Goal: Task Accomplishment & Management: Complete application form

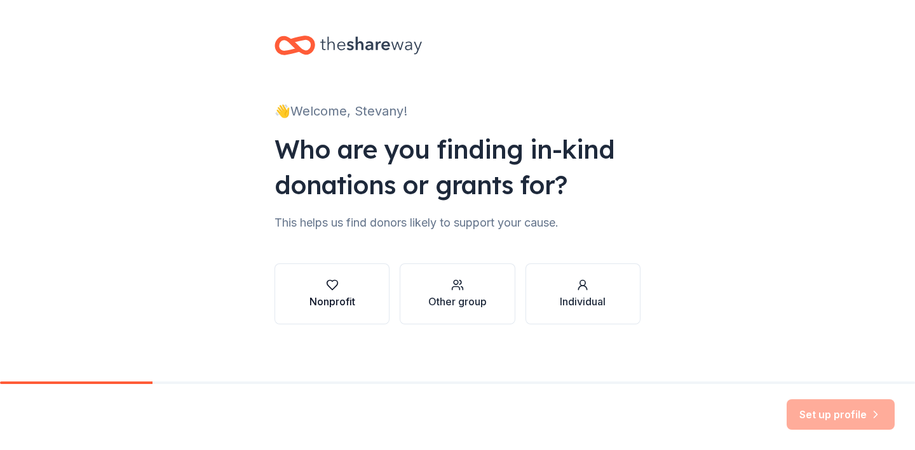
click at [335, 281] on icon "button" at bounding box center [332, 285] width 13 height 13
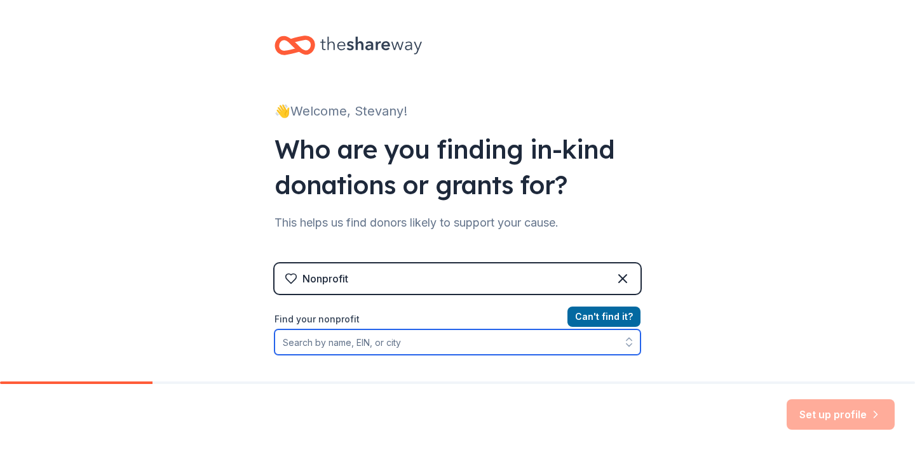
click at [319, 346] on input "Find your nonprofit" at bounding box center [457, 342] width 366 height 25
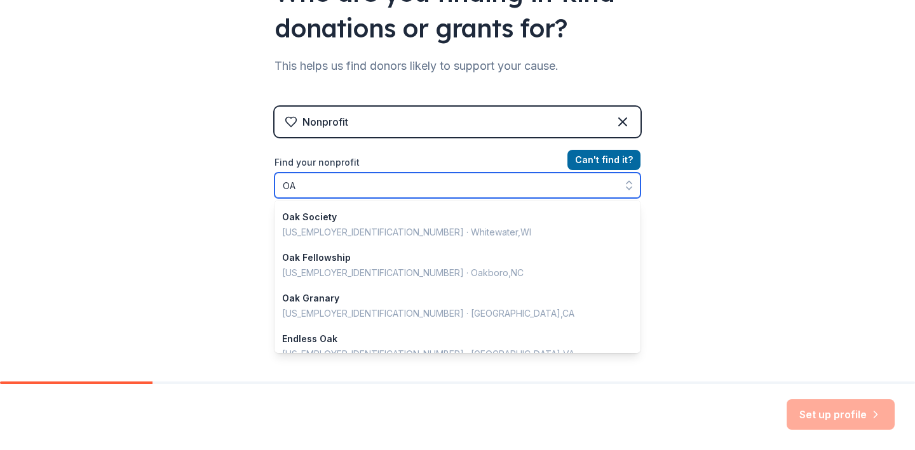
scroll to position [3, 0]
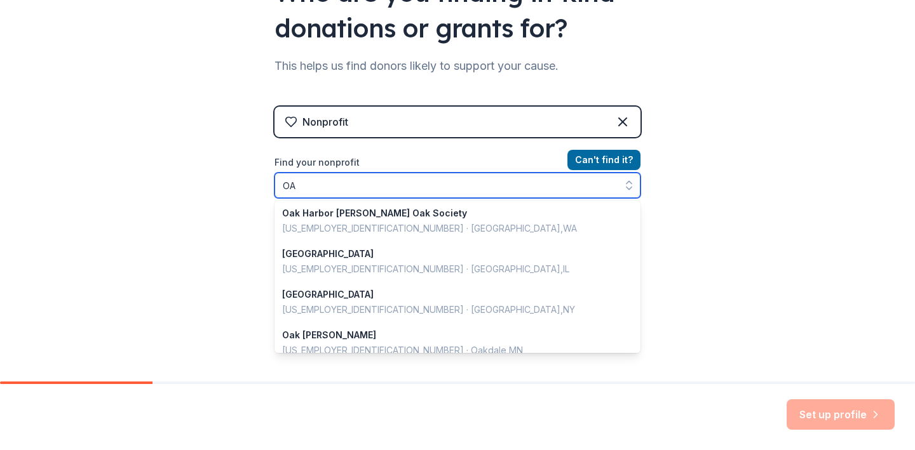
type input "O"
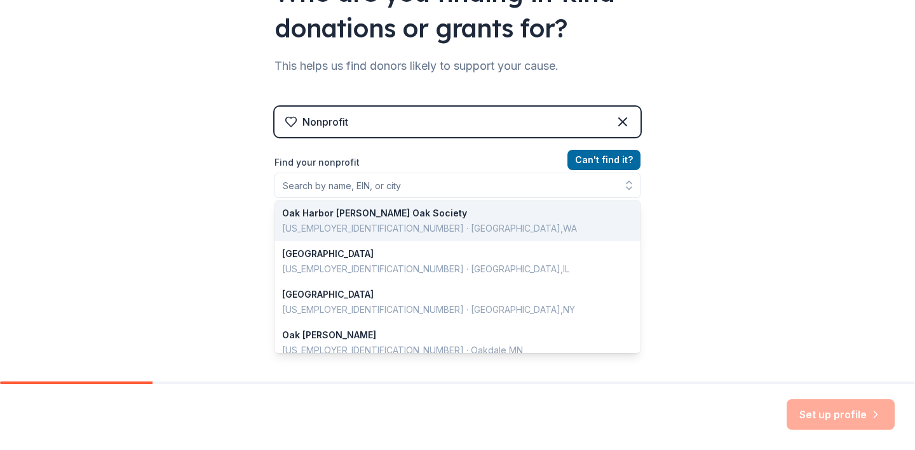
scroll to position [141, 0]
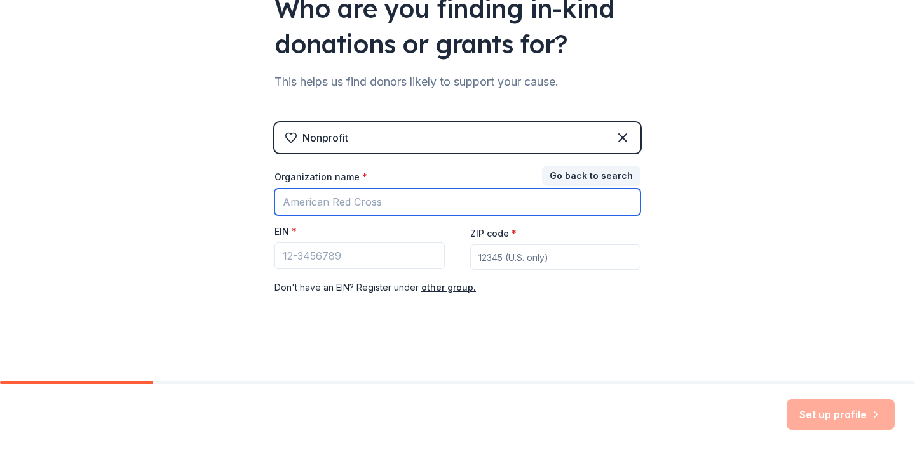
click at [301, 203] on input "Organization name *" at bounding box center [457, 202] width 366 height 27
type input "OME BOOSTER CLUB"
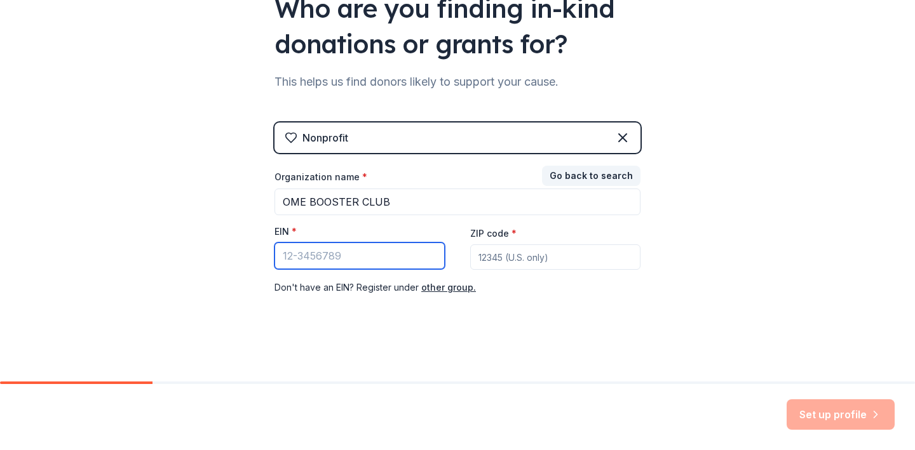
click at [299, 259] on input "EIN *" at bounding box center [359, 256] width 170 height 27
type input "[US_EMPLOYER_IDENTIFICATION_NUMBER]"
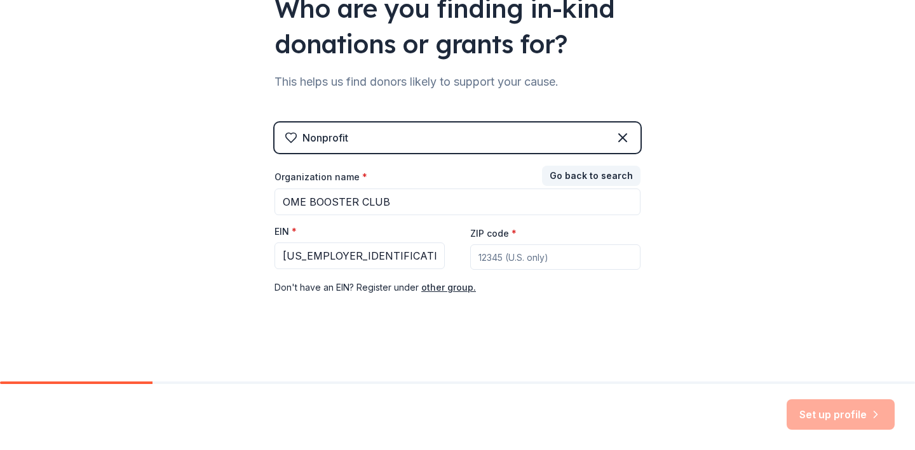
click at [490, 254] on input "ZIP code *" at bounding box center [555, 257] width 170 height 25
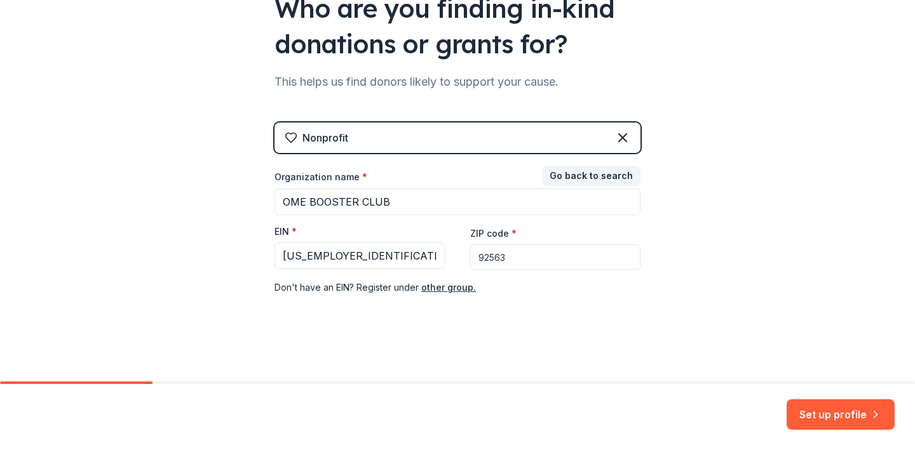
type input "92563"
click at [682, 362] on div "👋 Welcome, Stevany! Who are you finding in-kind donations or grants for? This h…" at bounding box center [457, 120] width 915 height 523
click at [824, 413] on button "Set up profile" at bounding box center [841, 415] width 108 height 30
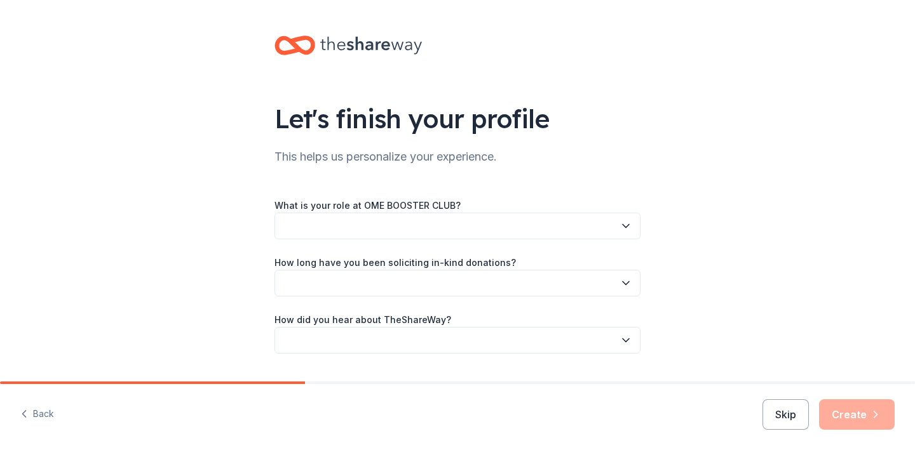
click at [629, 220] on icon "button" at bounding box center [625, 226] width 13 height 13
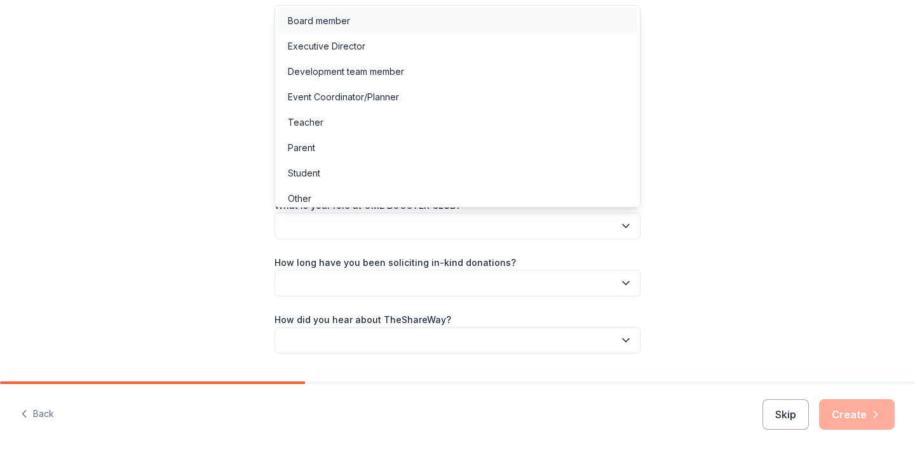
click at [334, 25] on div "Board member" at bounding box center [319, 20] width 62 height 15
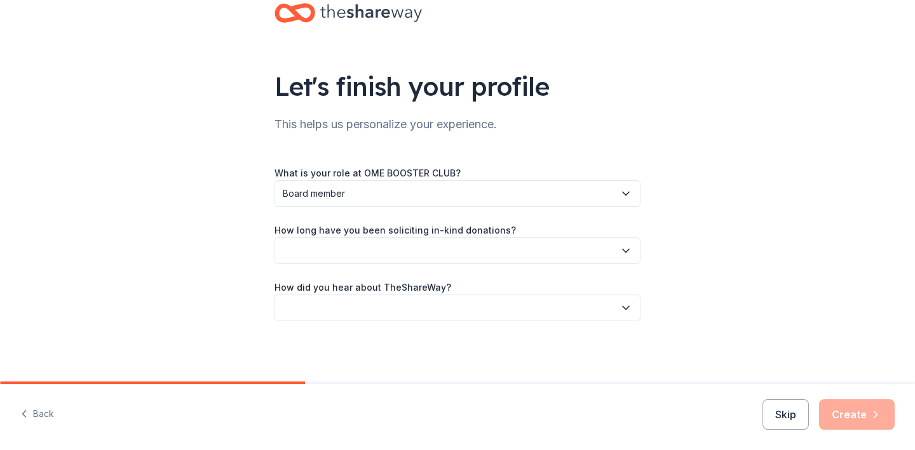
scroll to position [33, 0]
click at [626, 250] on icon "button" at bounding box center [625, 250] width 13 height 13
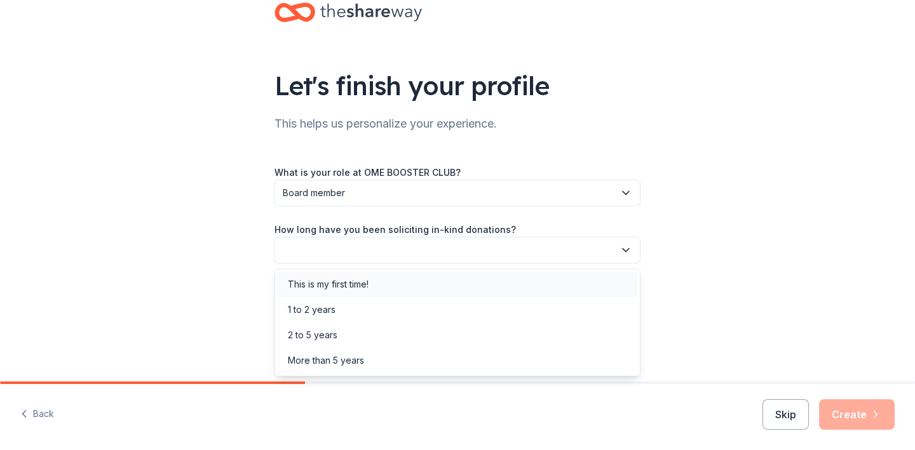
click at [352, 286] on div "This is my first time!" at bounding box center [328, 284] width 81 height 15
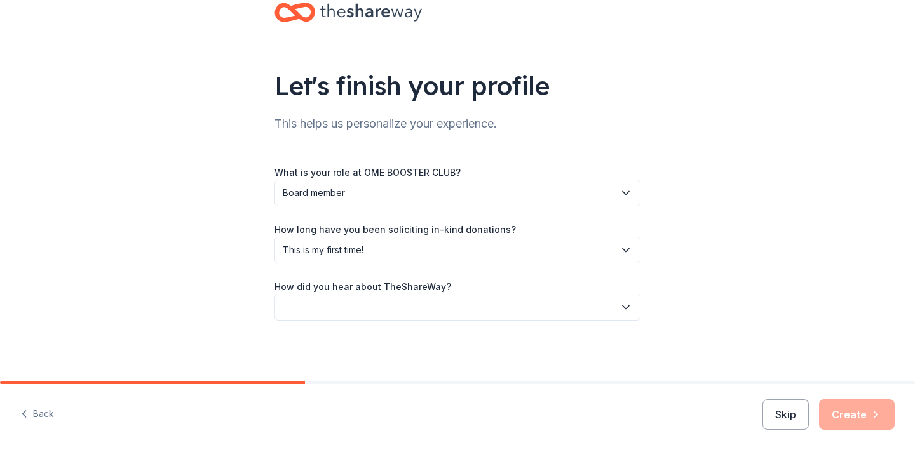
click at [621, 308] on icon "button" at bounding box center [625, 307] width 13 height 13
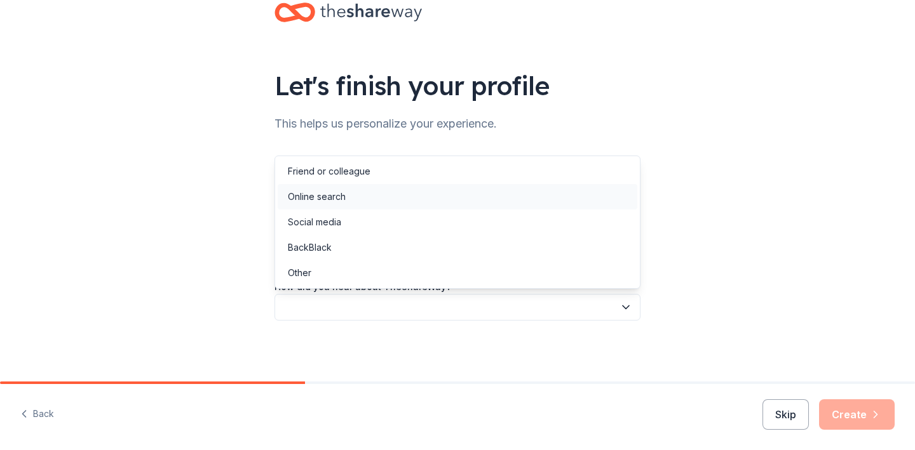
click at [336, 199] on div "Online search" at bounding box center [317, 196] width 58 height 15
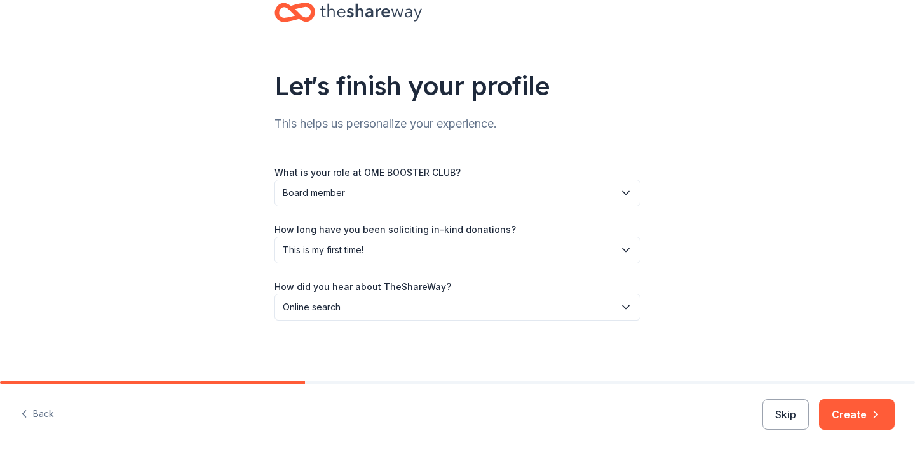
click at [781, 279] on div "Let's finish your profile This helps us personalize your experience. What is yo…" at bounding box center [457, 174] width 915 height 415
click at [848, 417] on button "Create" at bounding box center [857, 415] width 76 height 30
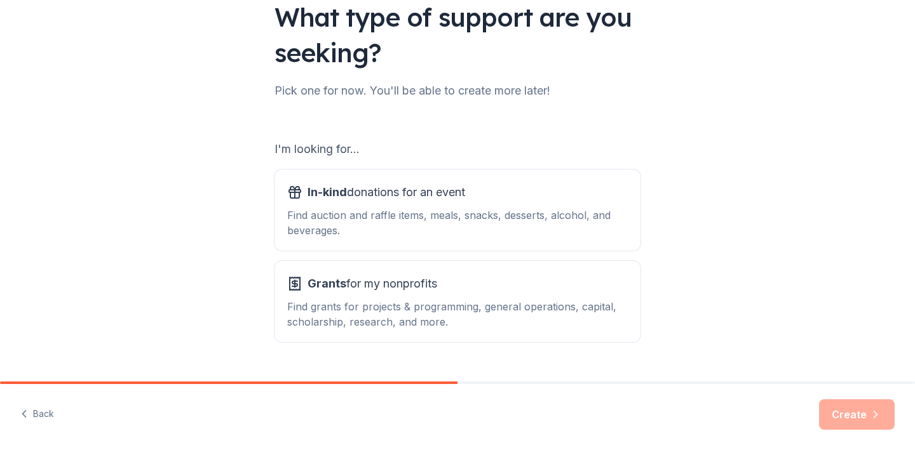
scroll to position [131, 0]
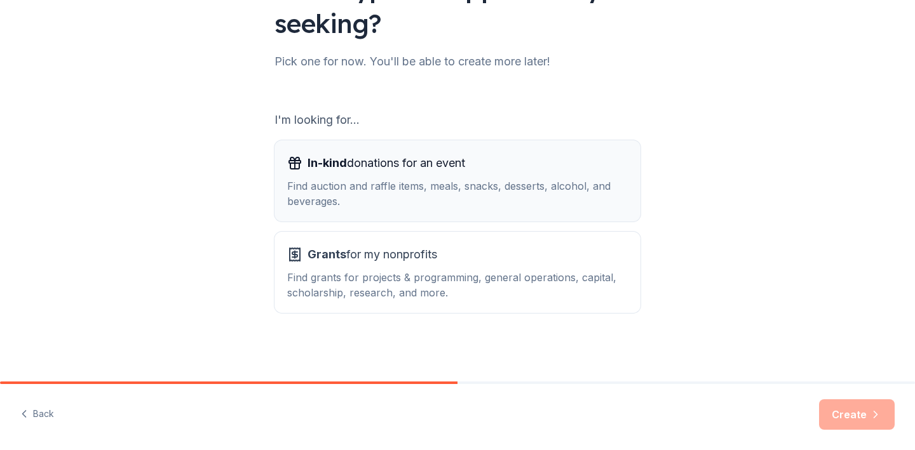
click at [526, 199] on div "Find auction and raffle items, meals, snacks, desserts, alcohol, and beverages." at bounding box center [457, 194] width 341 height 30
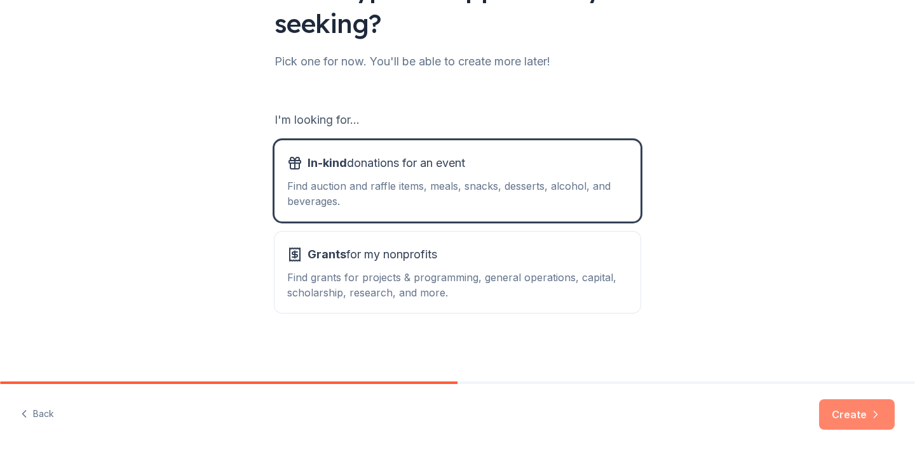
click at [838, 409] on button "Create" at bounding box center [857, 415] width 76 height 30
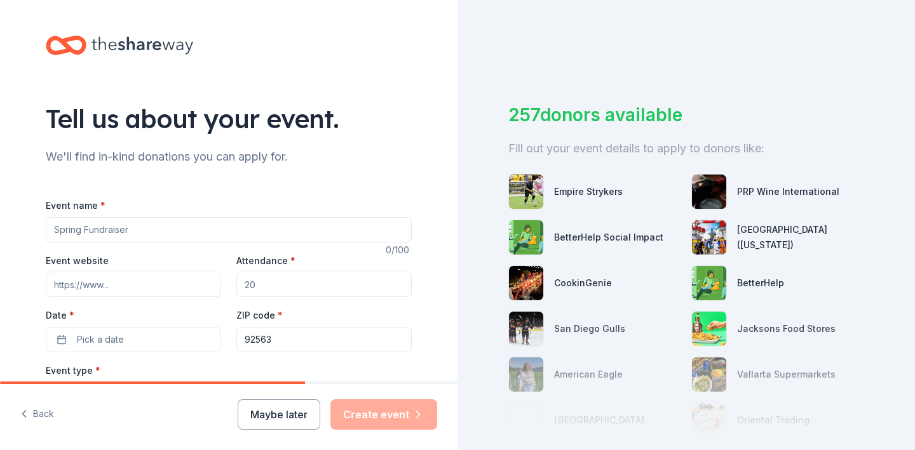
click at [126, 229] on input "Event name *" at bounding box center [229, 229] width 366 height 25
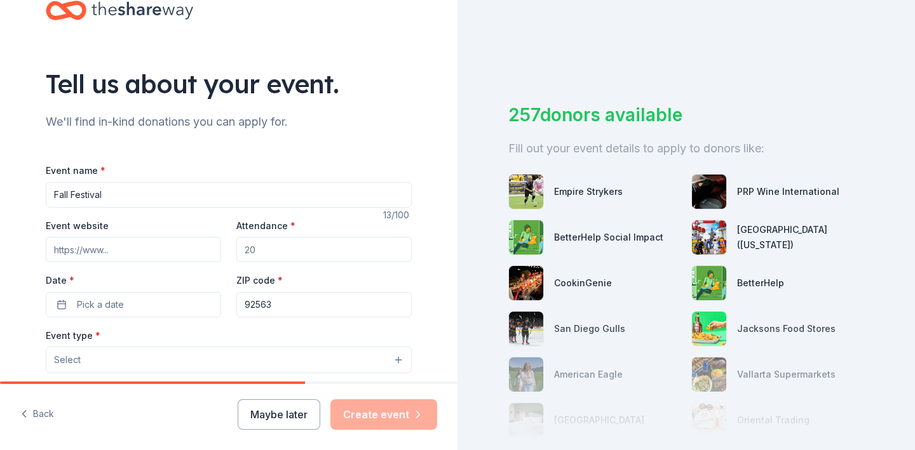
scroll to position [48, 0]
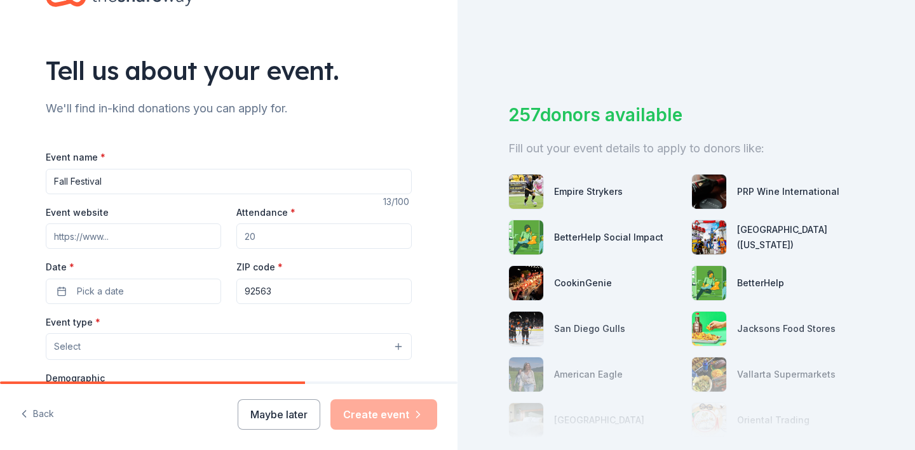
type input "Fall Festival"
click at [262, 233] on input "Attendance *" at bounding box center [323, 236] width 175 height 25
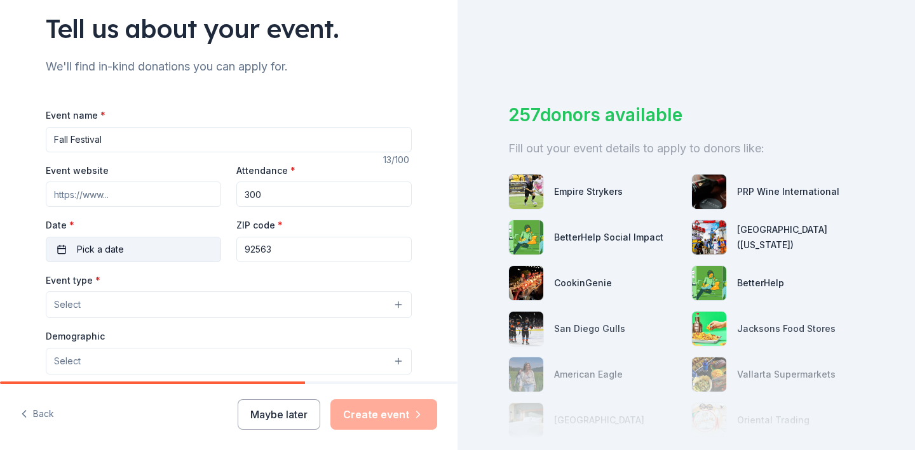
scroll to position [101, 0]
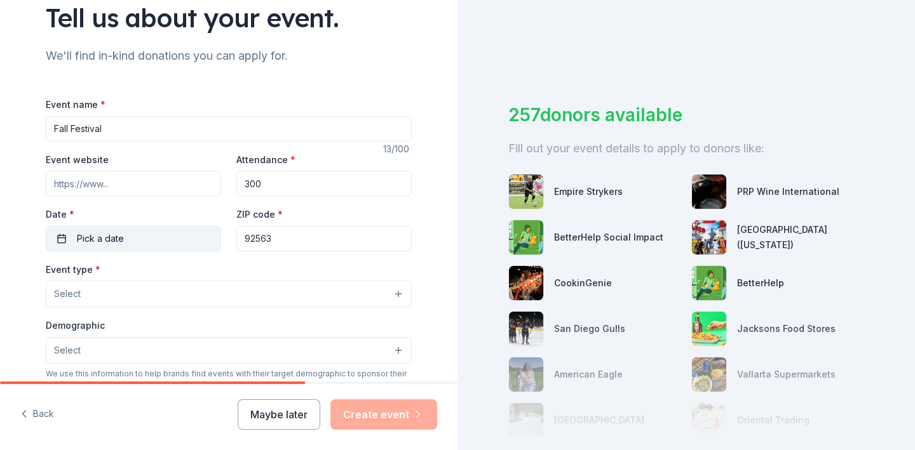
type input "300"
click at [131, 243] on button "Pick a date" at bounding box center [133, 238] width 175 height 25
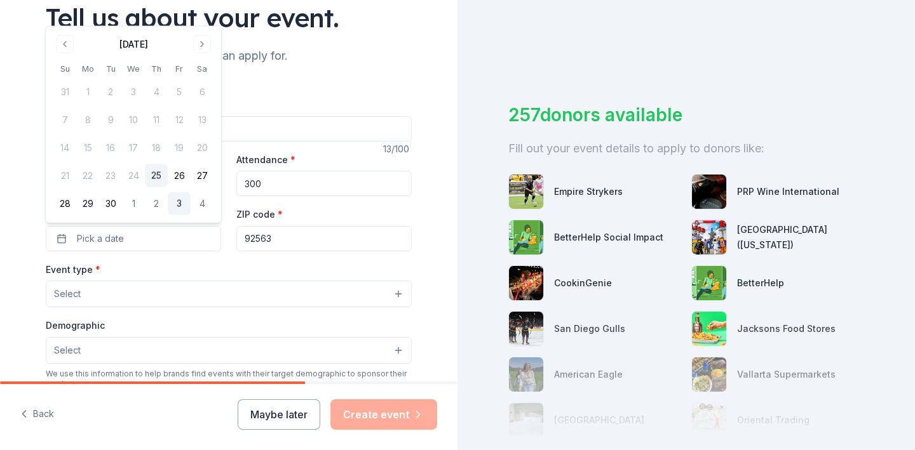
click at [177, 206] on button "3" at bounding box center [179, 204] width 23 height 23
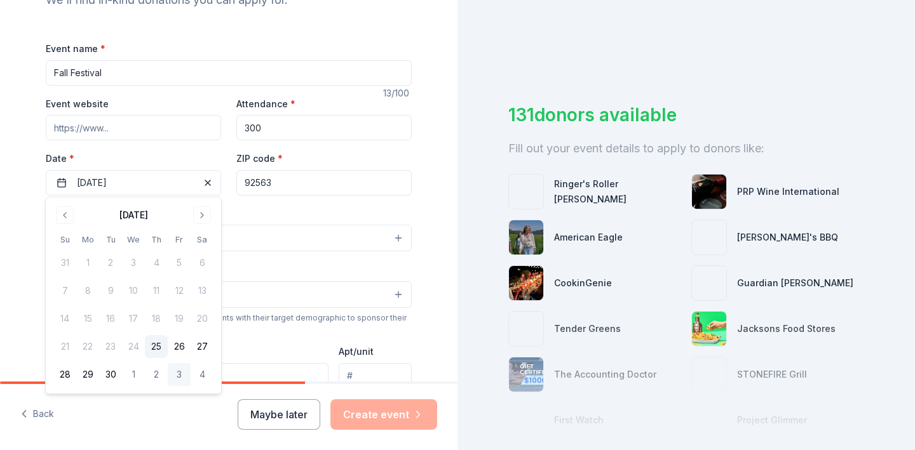
scroll to position [158, 0]
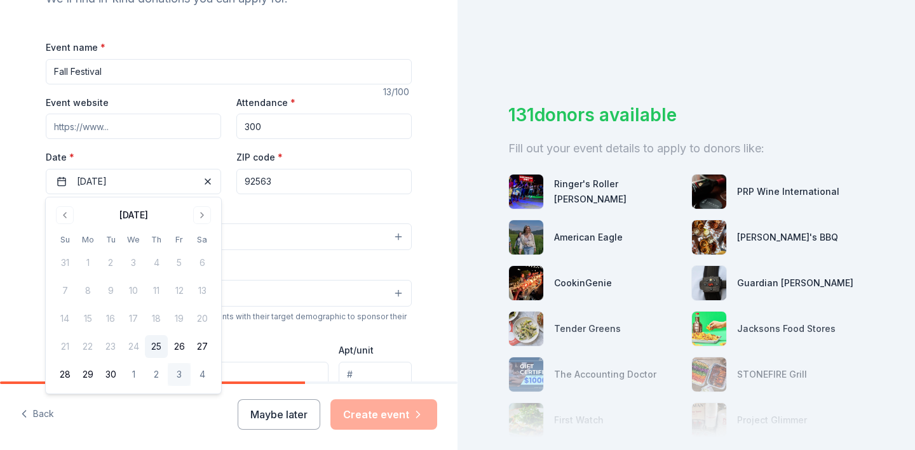
click at [255, 229] on button "Select" at bounding box center [229, 237] width 366 height 27
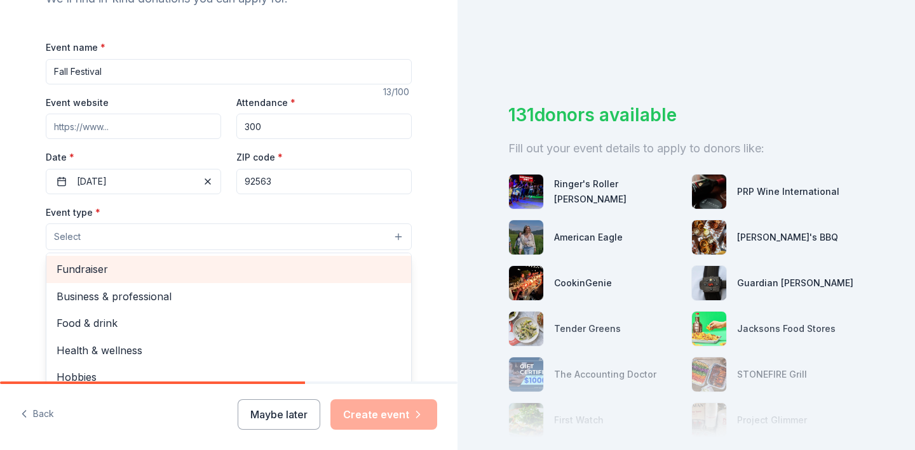
click at [134, 274] on span "Fundraiser" at bounding box center [229, 269] width 344 height 17
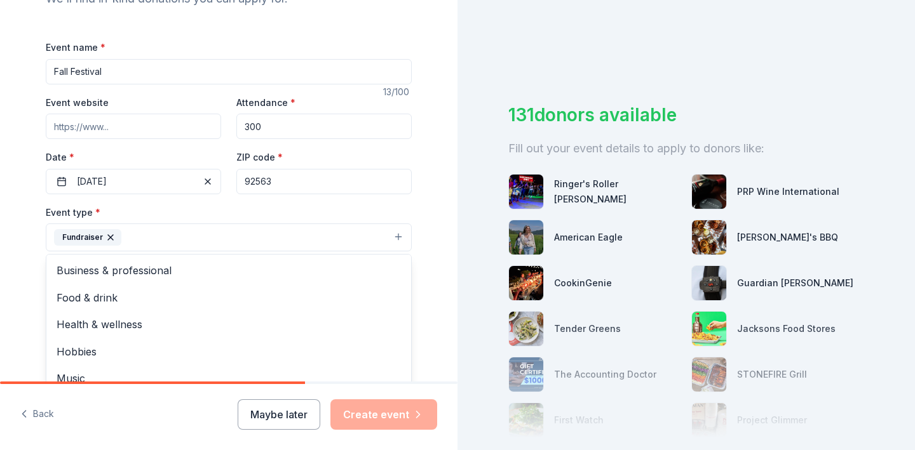
click at [22, 278] on div "Tell us about your event. We'll find in-kind donations you can apply for. Event…" at bounding box center [228, 265] width 457 height 847
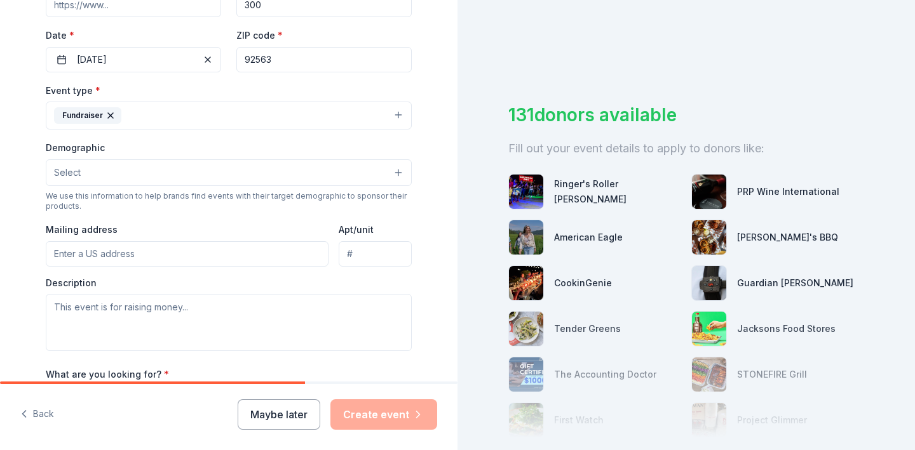
scroll to position [287, 0]
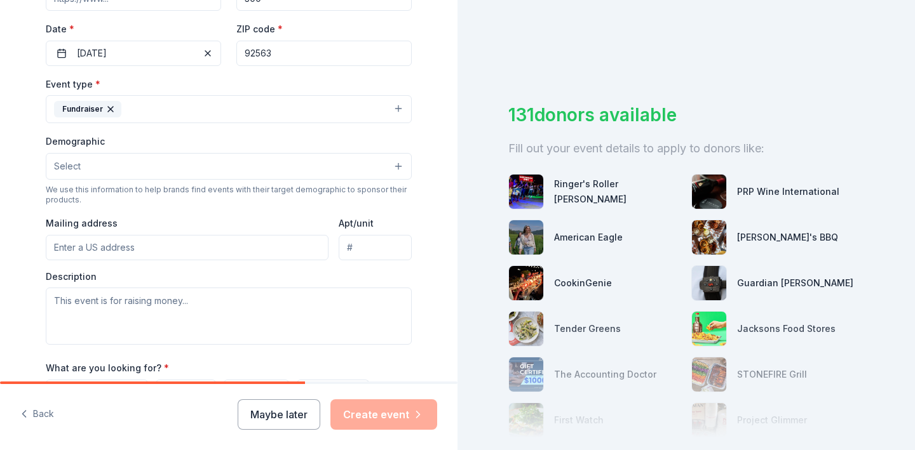
click at [28, 248] on div "Tell us about your event. We'll find in-kind donations you can apply for. Event…" at bounding box center [228, 136] width 407 height 847
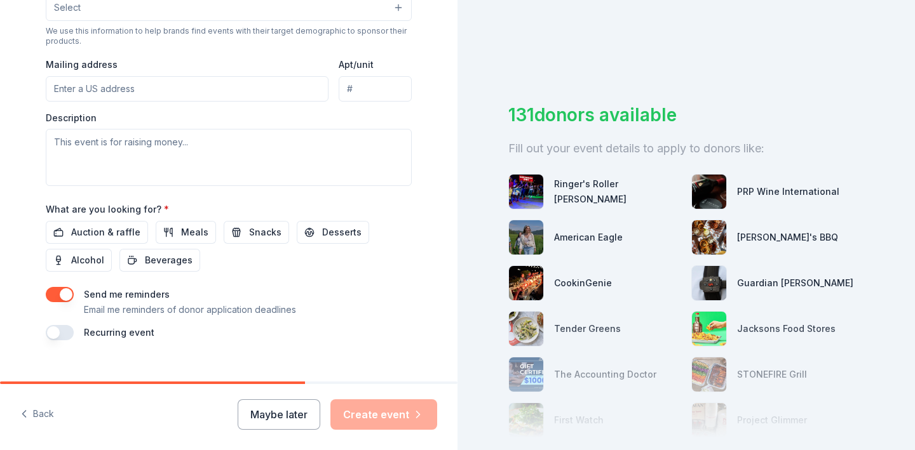
scroll to position [450, 0]
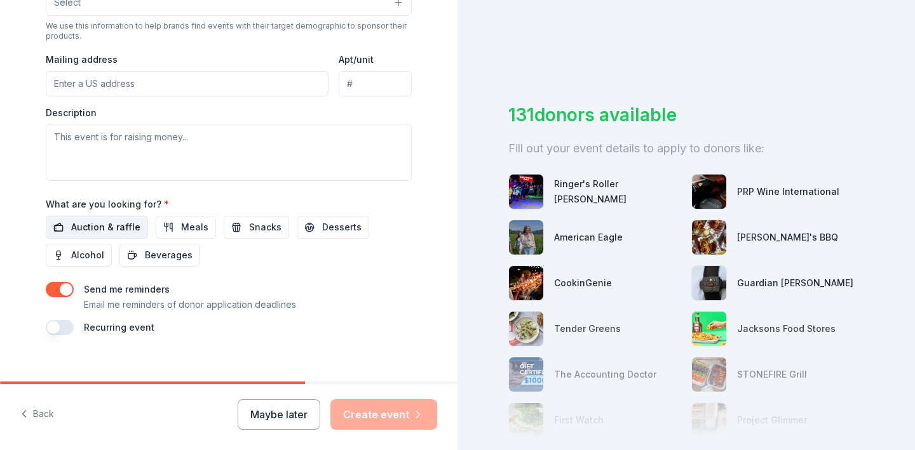
click at [107, 232] on span "Auction & raffle" at bounding box center [105, 227] width 69 height 15
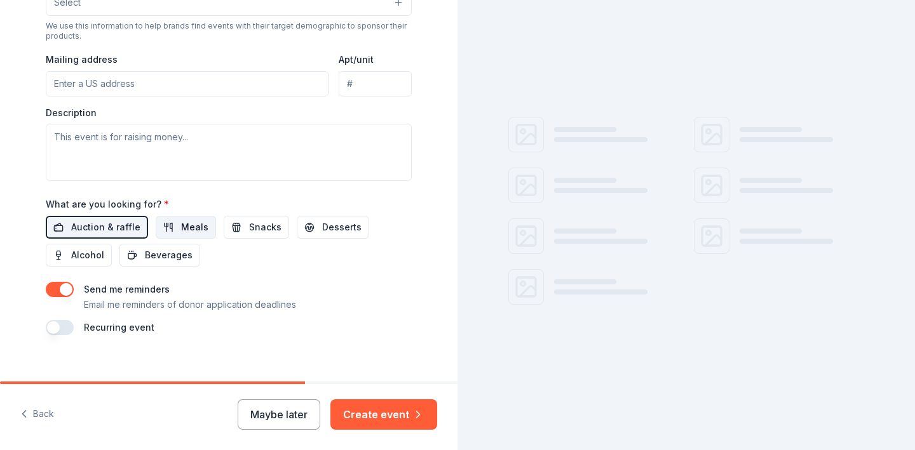
click at [186, 231] on span "Meals" at bounding box center [194, 227] width 27 height 15
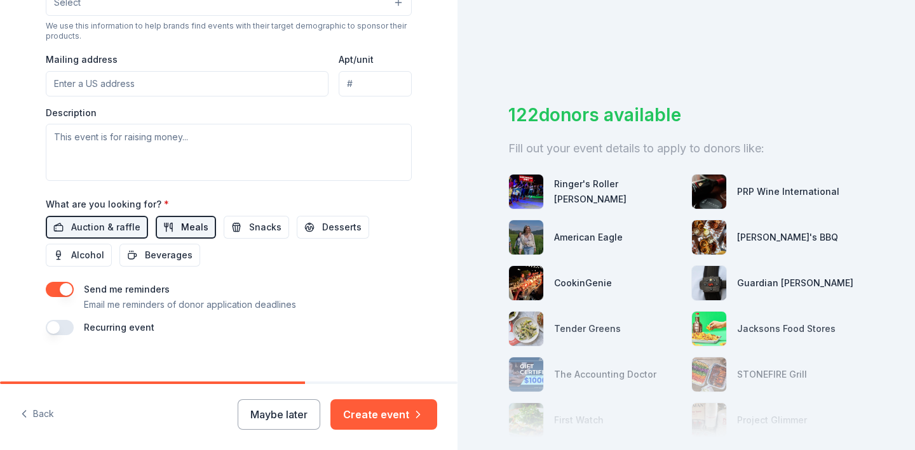
click at [186, 231] on span "Meals" at bounding box center [194, 227] width 27 height 15
click at [259, 229] on span "Snacks" at bounding box center [265, 227] width 32 height 15
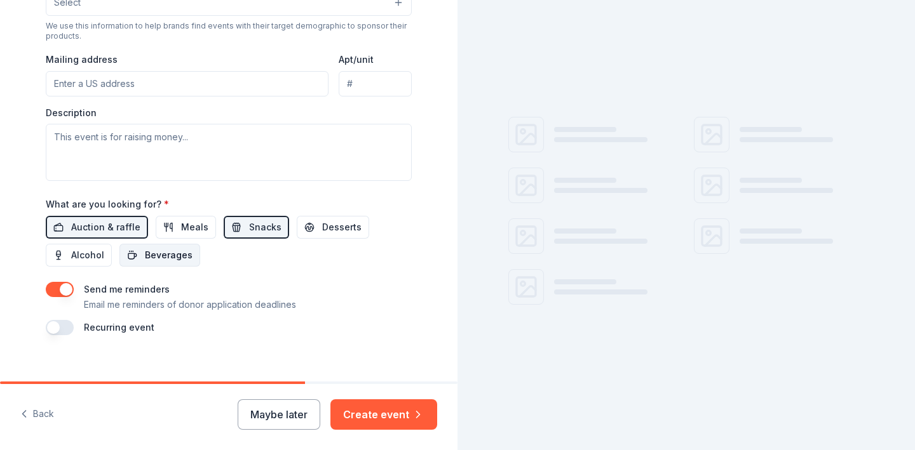
click at [171, 259] on span "Beverages" at bounding box center [169, 255] width 48 height 15
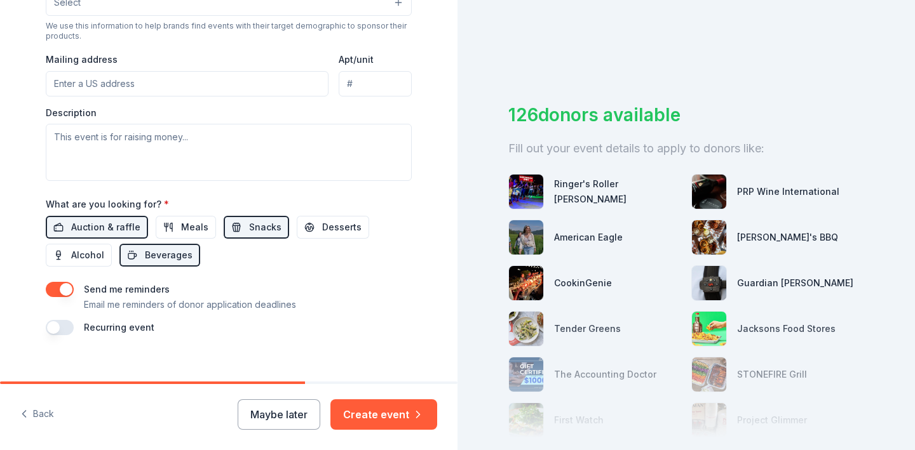
scroll to position [465, 0]
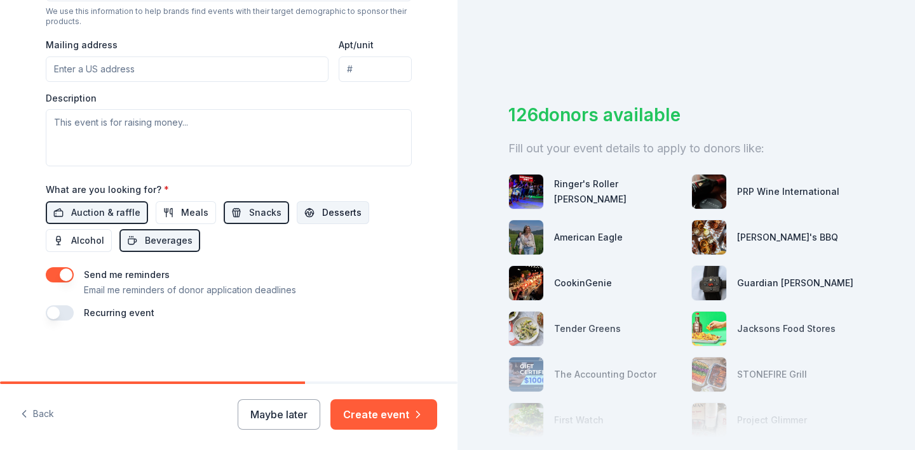
click at [337, 214] on span "Desserts" at bounding box center [341, 212] width 39 height 15
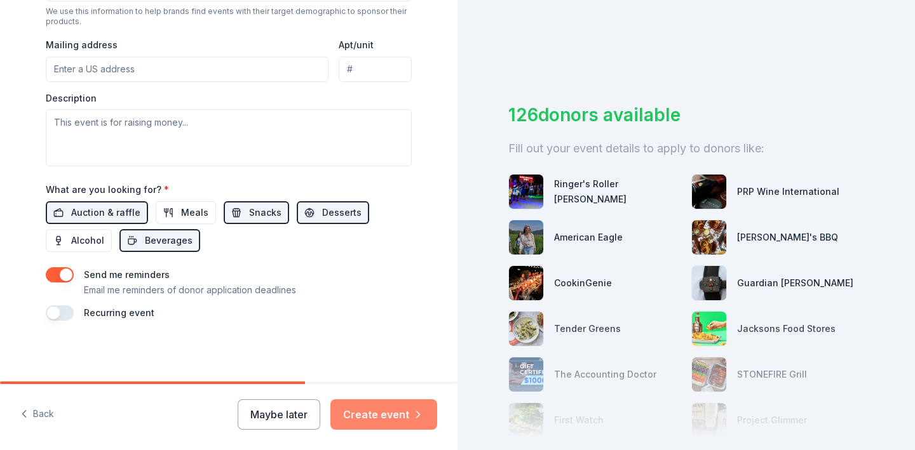
click at [353, 420] on button "Create event" at bounding box center [383, 415] width 107 height 30
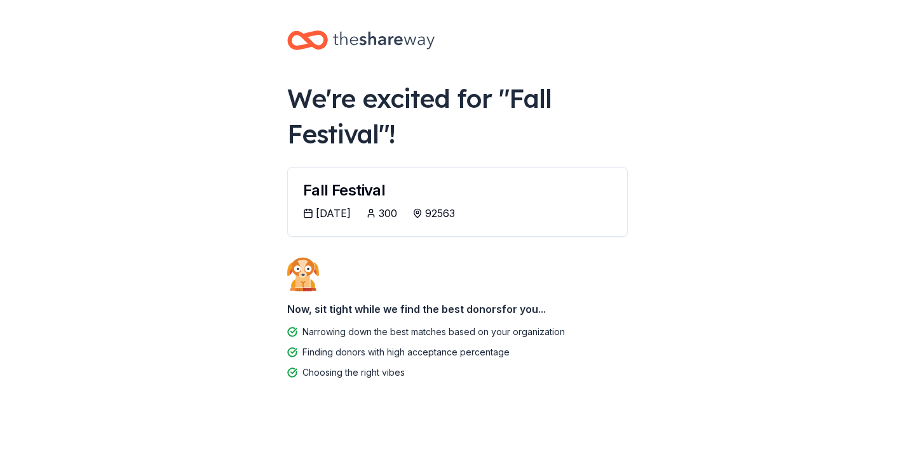
click at [309, 214] on icon at bounding box center [308, 213] width 10 height 10
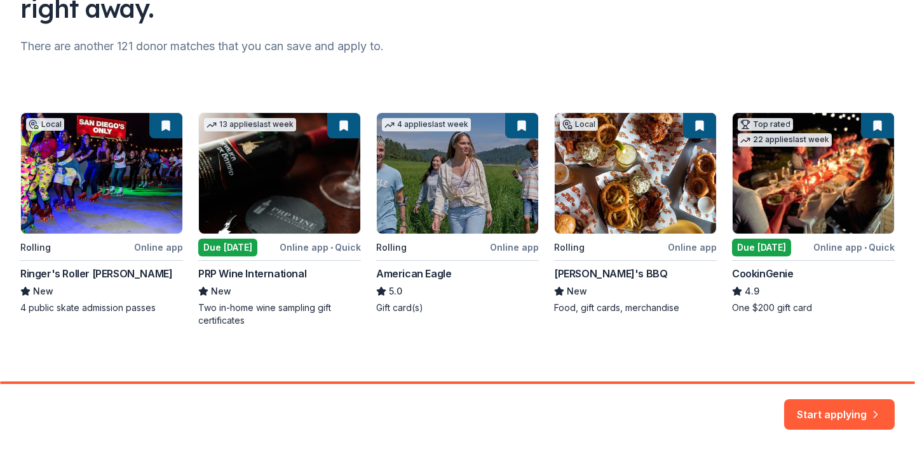
scroll to position [152, 0]
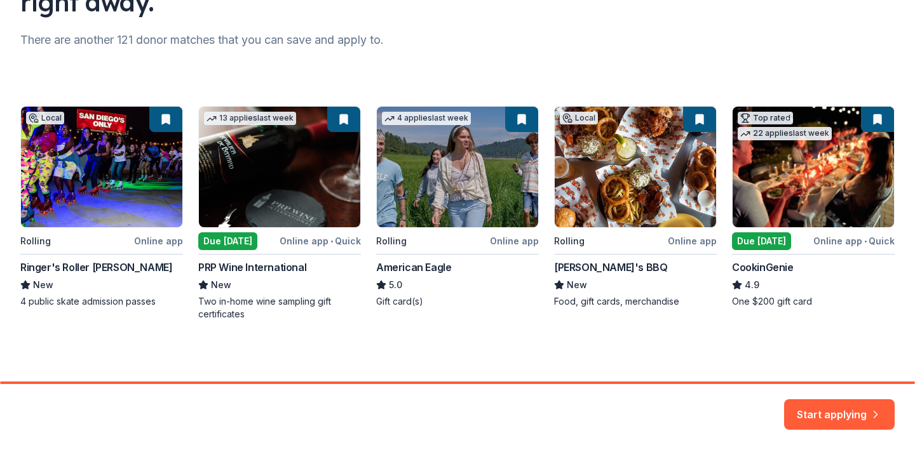
click at [445, 213] on div "Local Rolling Online app Ringer's Roller Rink New 4 public skate admission pass…" at bounding box center [457, 213] width 874 height 215
click at [807, 405] on button "Start applying" at bounding box center [839, 407] width 111 height 30
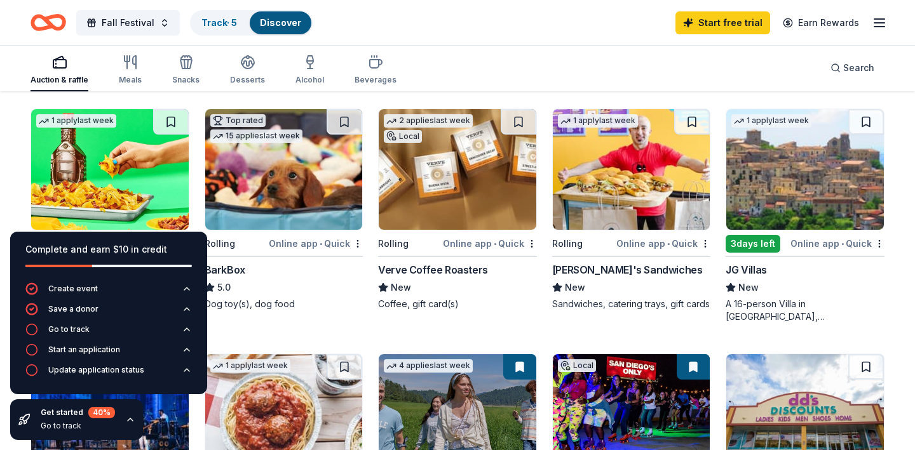
scroll to position [614, 0]
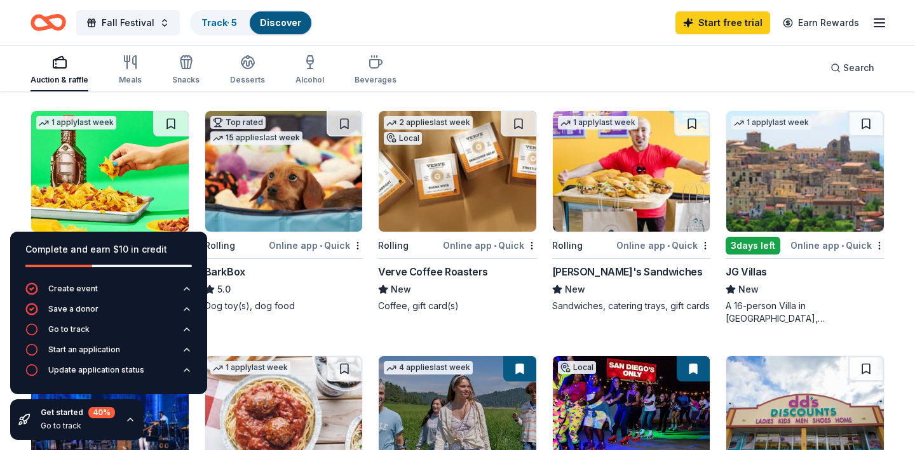
click at [489, 216] on img at bounding box center [458, 171] width 158 height 121
click at [188, 330] on icon "button" at bounding box center [186, 329] width 5 height 3
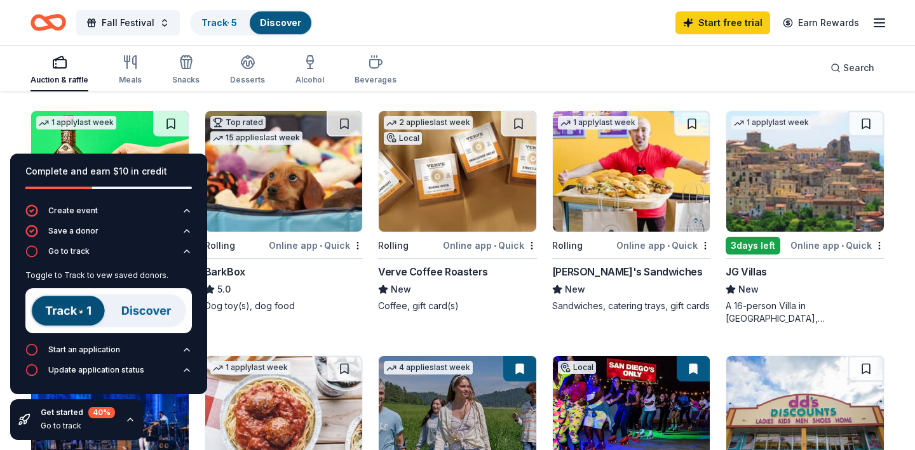
click at [62, 314] on img at bounding box center [108, 310] width 166 height 45
click at [139, 315] on img at bounding box center [108, 310] width 166 height 45
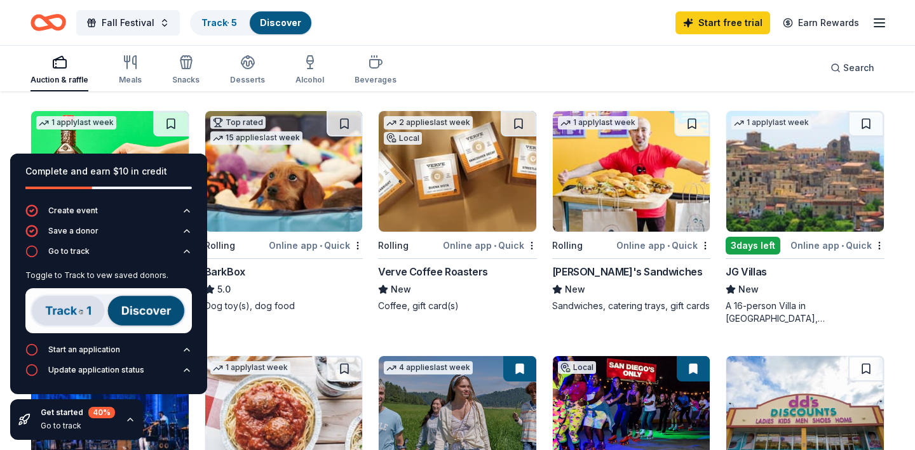
click at [65, 315] on img at bounding box center [108, 310] width 166 height 45
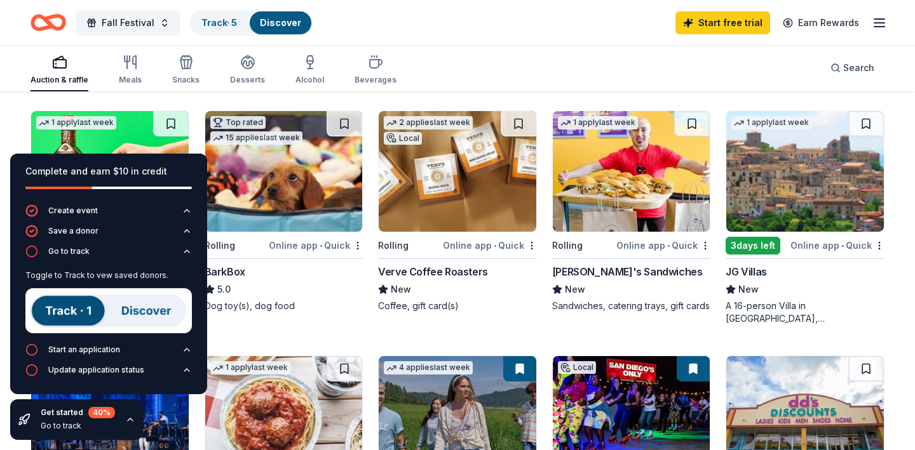
click at [81, 313] on img at bounding box center [108, 310] width 166 height 45
click at [86, 355] on div "Start an application" at bounding box center [84, 350] width 72 height 10
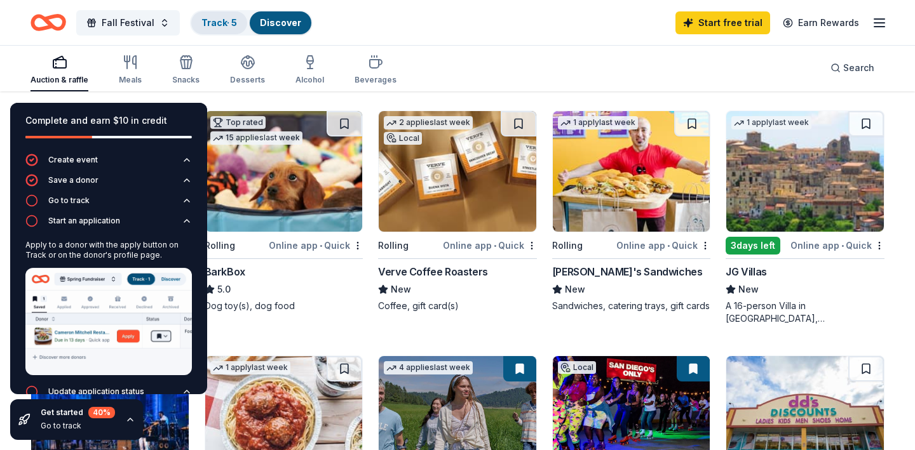
click at [211, 24] on link "Track · 5" at bounding box center [219, 22] width 36 height 11
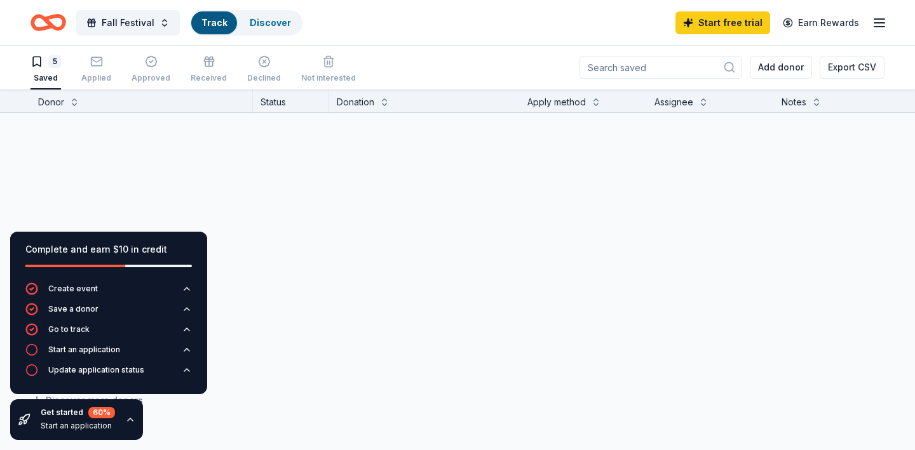
scroll to position [1, 0]
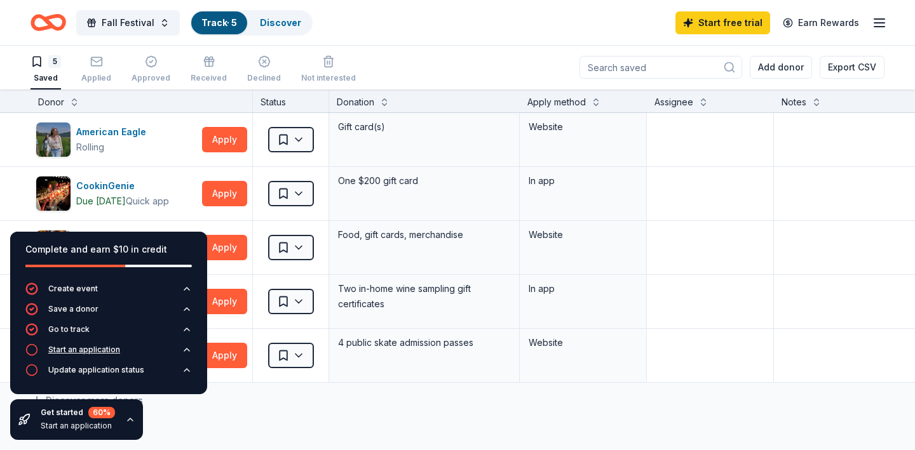
click at [184, 351] on icon "button" at bounding box center [187, 350] width 10 height 10
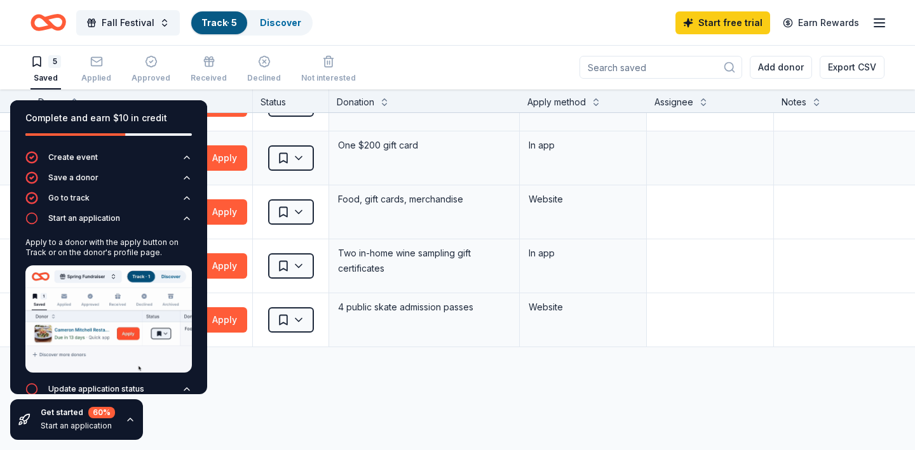
scroll to position [0, 0]
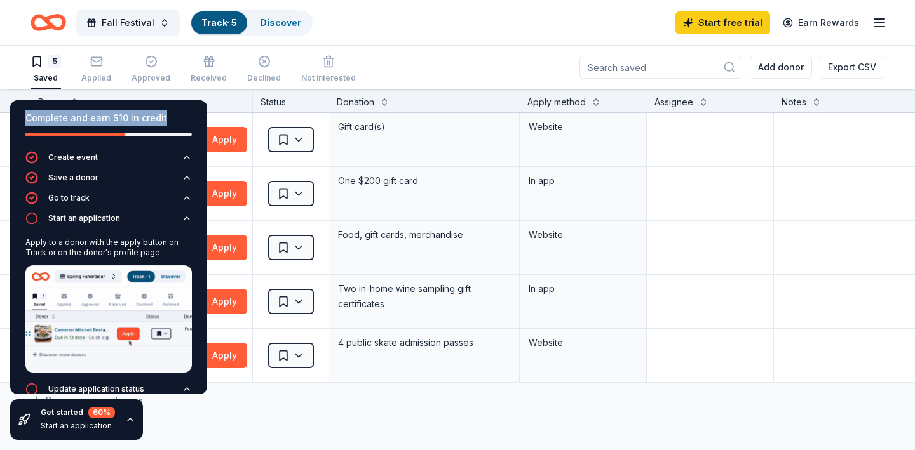
drag, startPoint x: 173, startPoint y: 107, endPoint x: 192, endPoint y: 133, distance: 31.8
click at [192, 133] on div "Complete and earn $10 in credit" at bounding box center [108, 125] width 197 height 51
click at [227, 142] on button "Apply" at bounding box center [224, 139] width 45 height 25
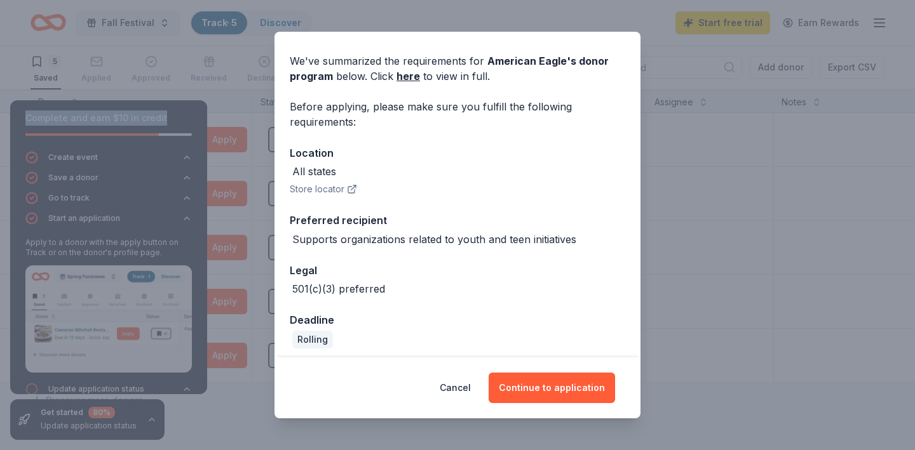
scroll to position [46, 0]
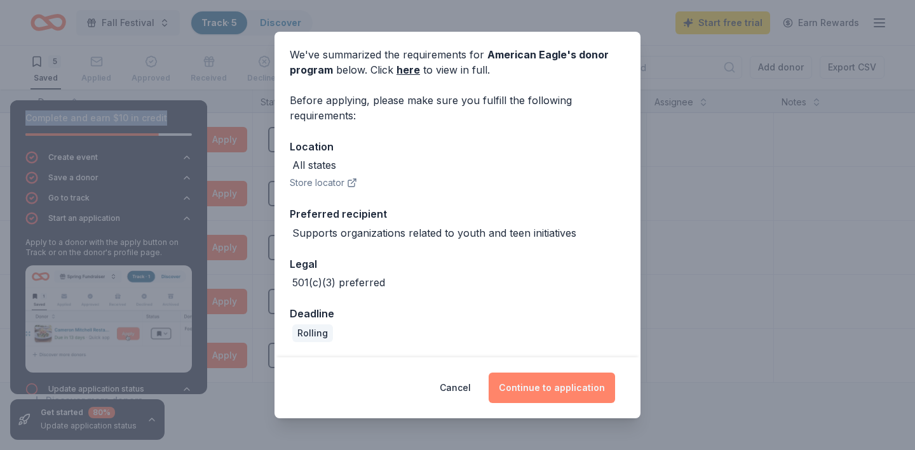
click at [526, 392] on button "Continue to application" at bounding box center [552, 388] width 126 height 30
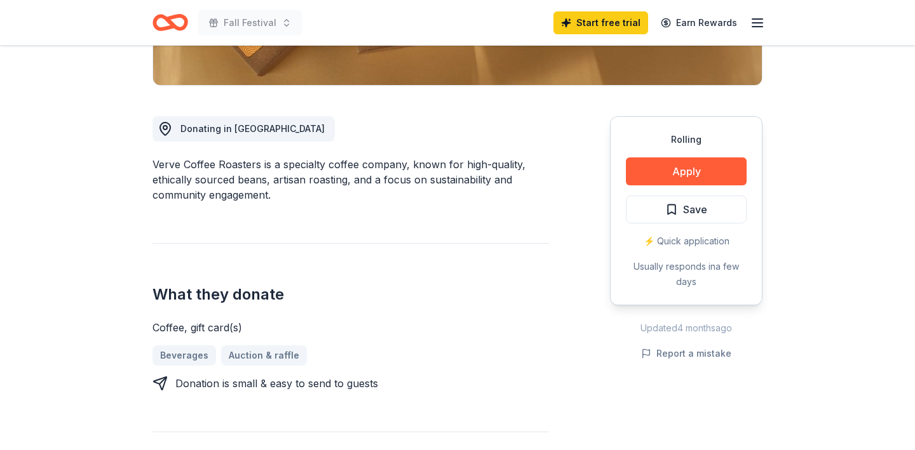
scroll to position [287, 0]
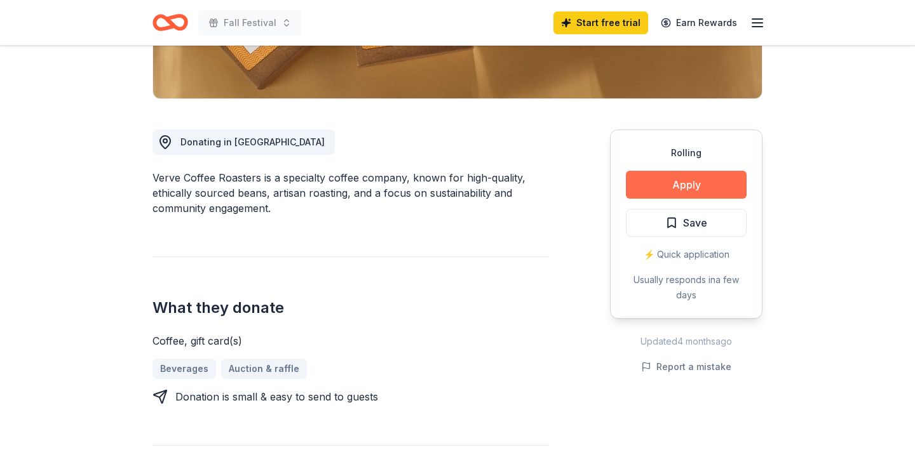
click at [683, 184] on button "Apply" at bounding box center [686, 185] width 121 height 28
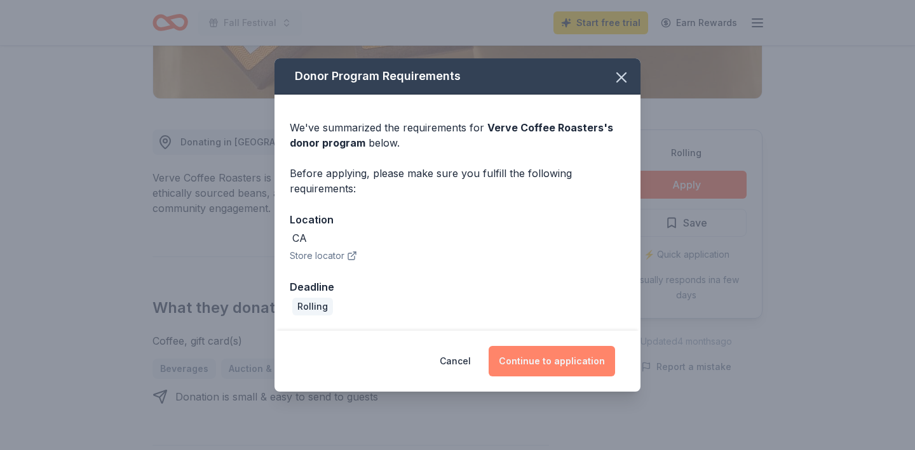
click at [532, 365] on button "Continue to application" at bounding box center [552, 361] width 126 height 30
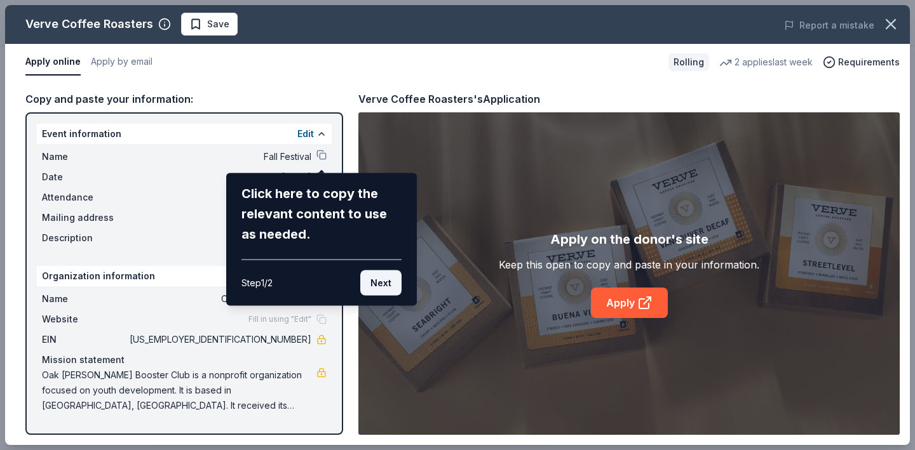
click at [379, 283] on button "Next" at bounding box center [380, 283] width 41 height 25
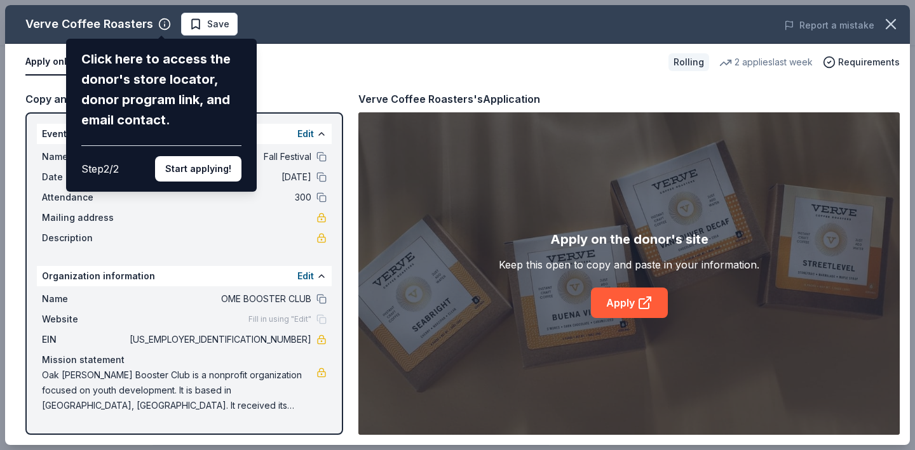
click at [163, 27] on div "Verve Coffee Roasters Click here to access the donor's store locator, donor pro…" at bounding box center [457, 225] width 905 height 440
click at [194, 173] on button "Start applying!" at bounding box center [198, 168] width 86 height 25
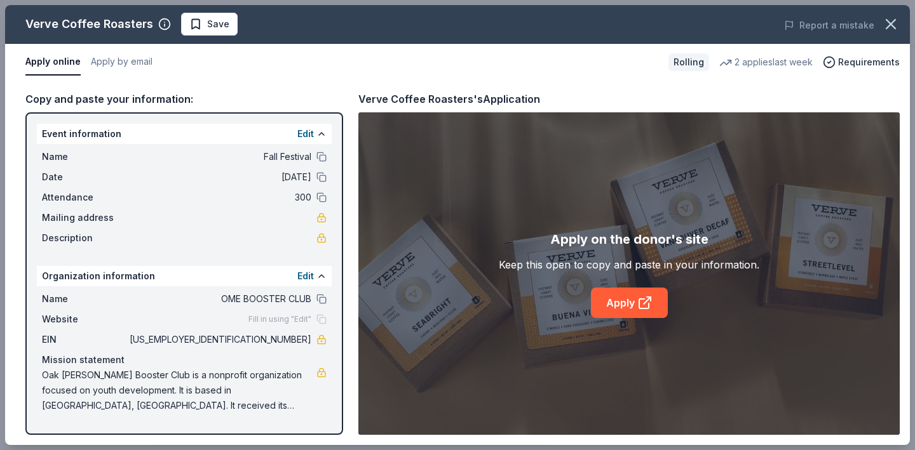
click at [616, 306] on link "Apply" at bounding box center [629, 303] width 77 height 30
click at [123, 63] on button "Apply by email" at bounding box center [122, 62] width 62 height 27
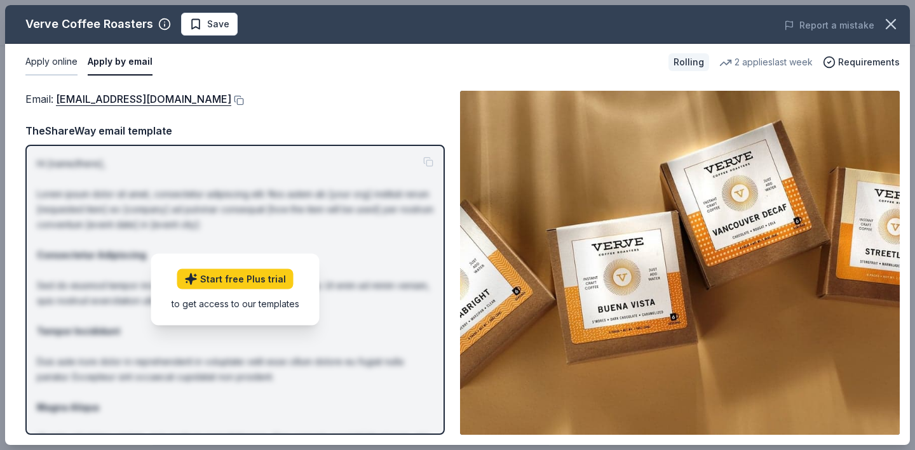
click at [57, 64] on button "Apply online" at bounding box center [51, 62] width 52 height 27
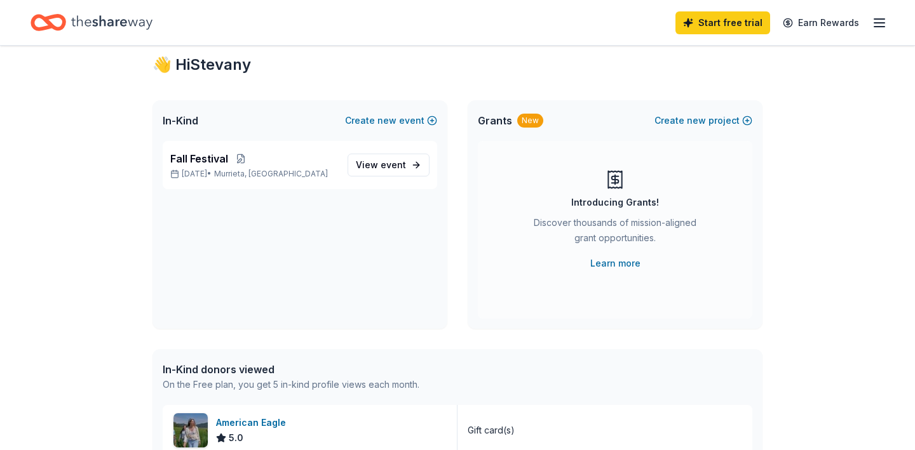
scroll to position [30, 0]
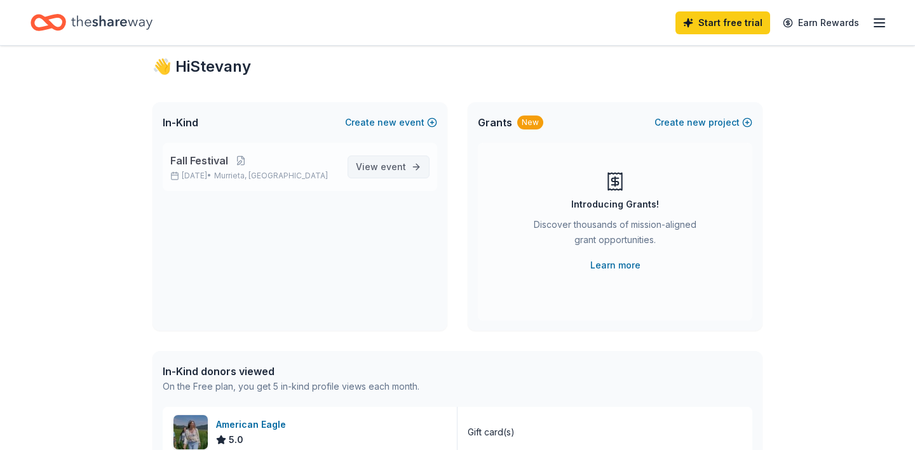
click at [382, 168] on span "event" at bounding box center [393, 166] width 25 height 11
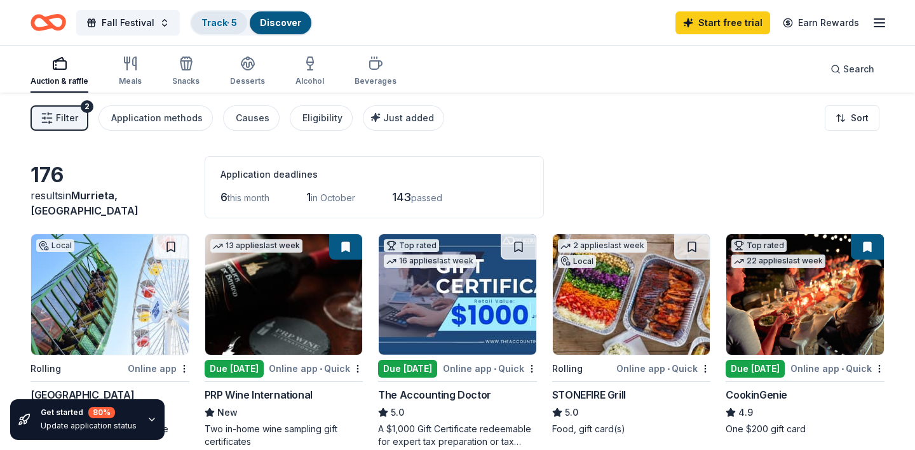
click at [210, 24] on link "Track · 5" at bounding box center [219, 22] width 36 height 11
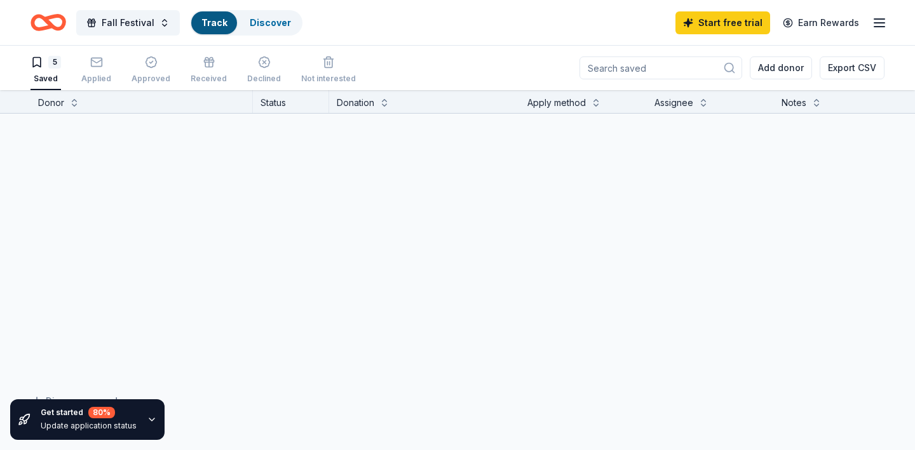
scroll to position [1, 0]
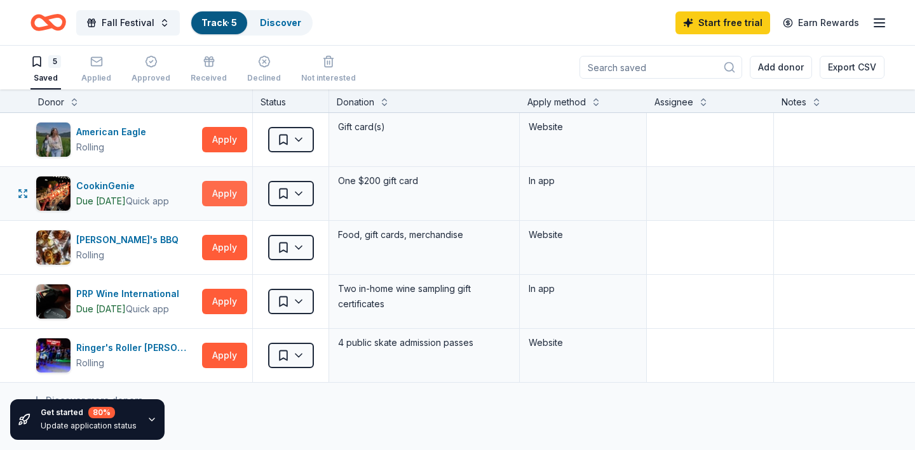
click at [227, 194] on button "Apply" at bounding box center [224, 193] width 45 height 25
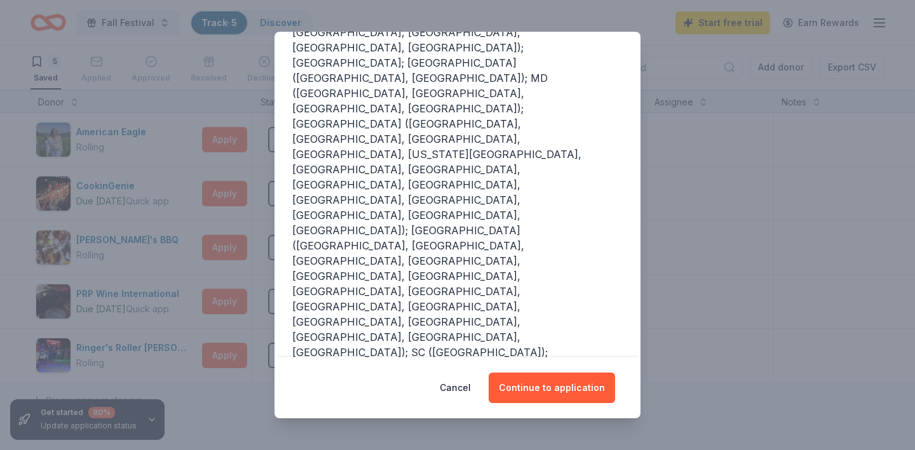
scroll to position [242, 0]
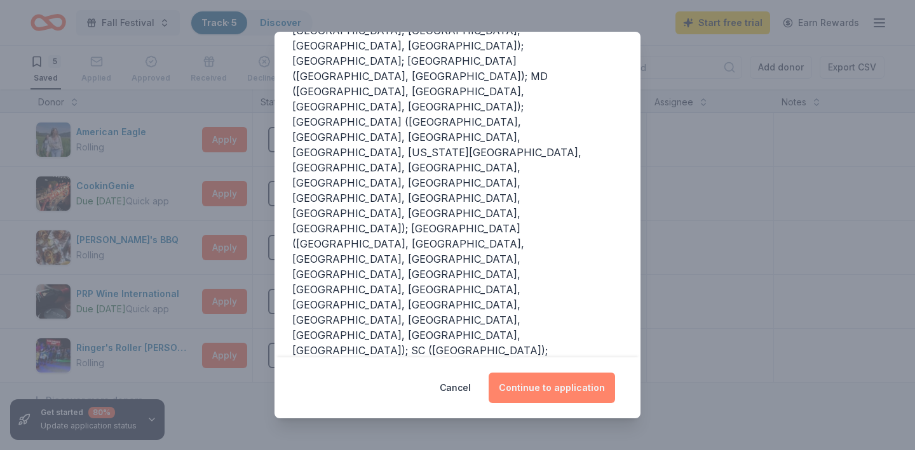
click at [530, 389] on button "Continue to application" at bounding box center [552, 388] width 126 height 30
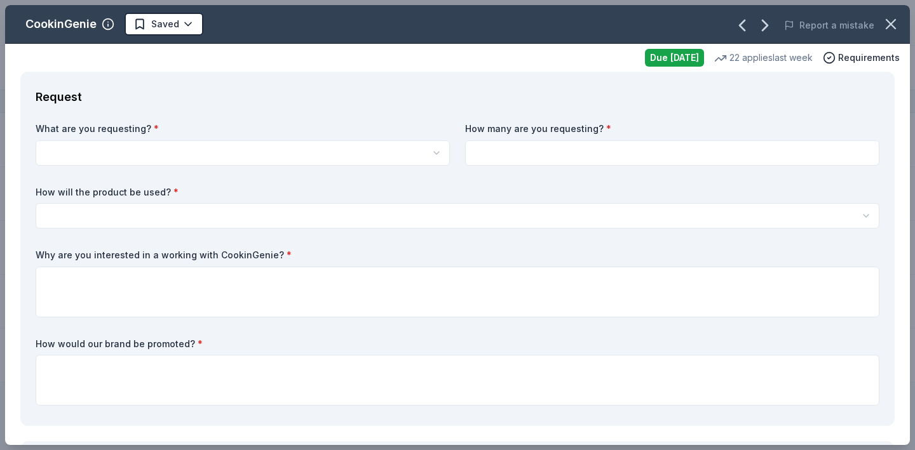
click at [153, 158] on html "Fall Festival Track · 5 Discover Start free trial Earn Rewards 5 Saved Applied …" at bounding box center [457, 224] width 915 height 450
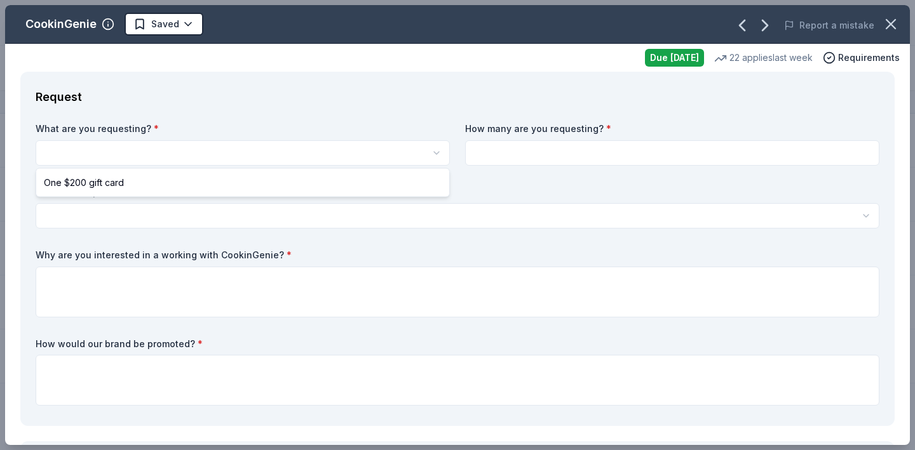
select select "One $200 gift card"
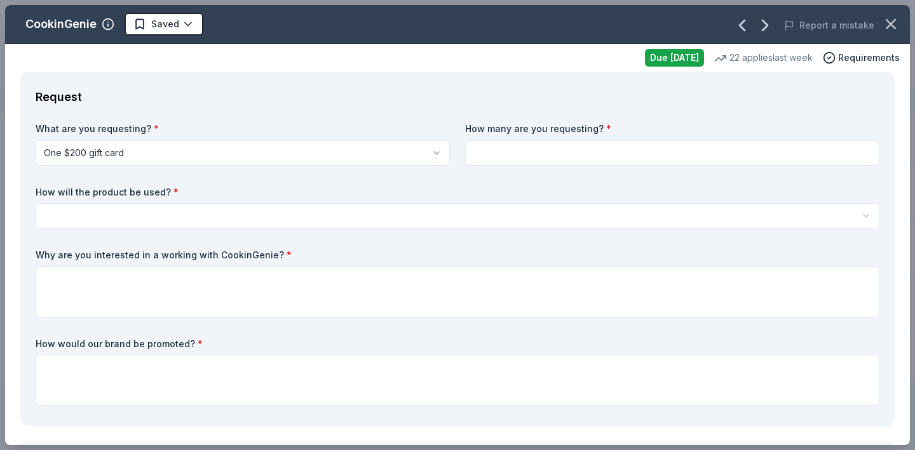
click at [505, 152] on input at bounding box center [672, 152] width 414 height 25
type input "3"
click at [180, 220] on html "Fall Festival Track · 5 Discover Start free trial Earn Rewards 5 Saved Applied …" at bounding box center [457, 225] width 915 height 450
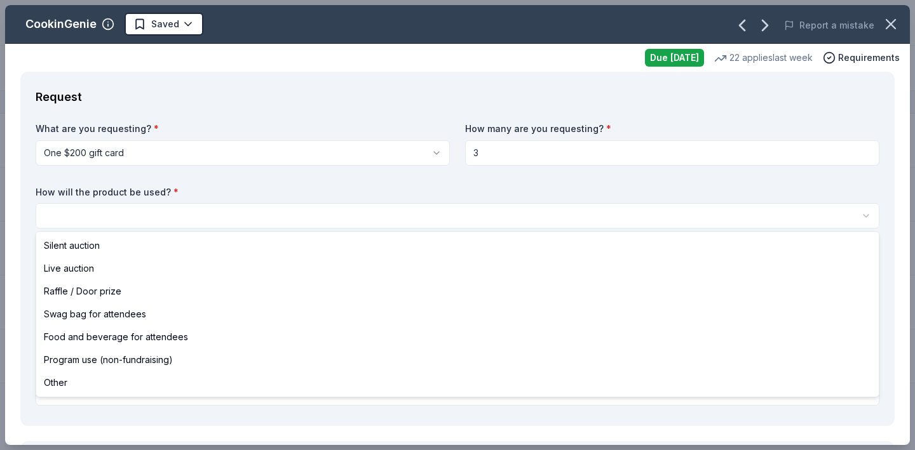
select select "raffleDoorPrize"
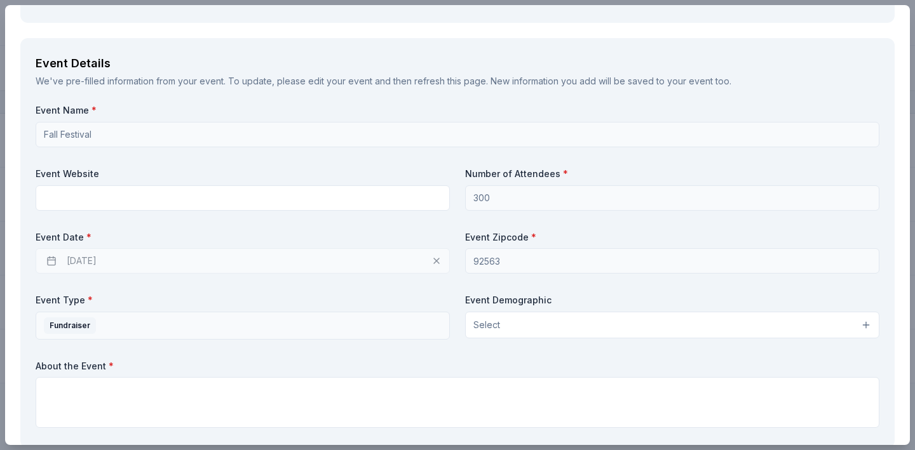
scroll to position [407, 0]
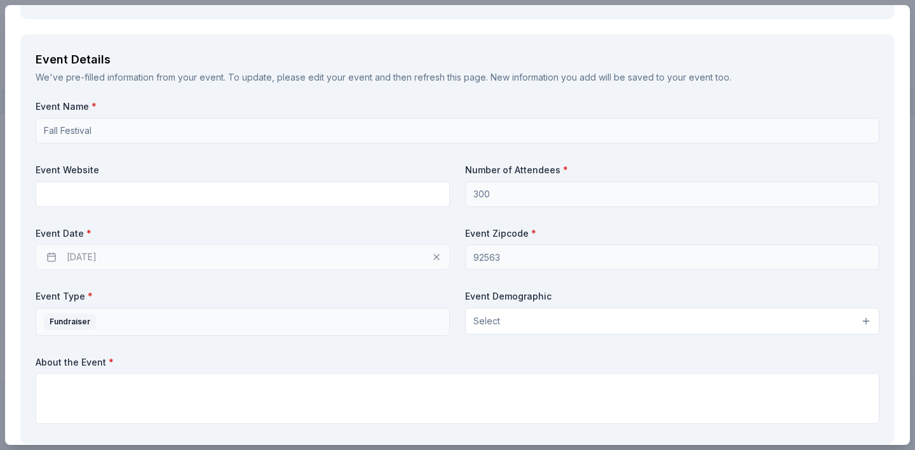
click at [53, 256] on div "[DATE]" at bounding box center [243, 257] width 414 height 25
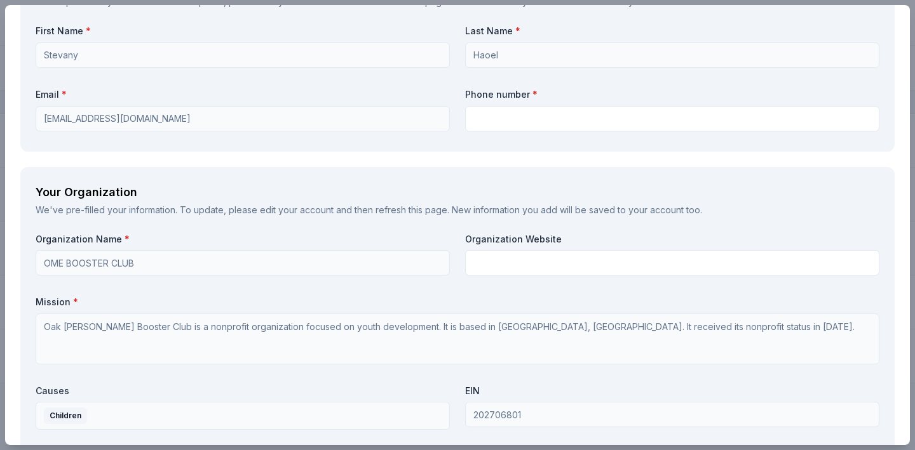
scroll to position [911, 0]
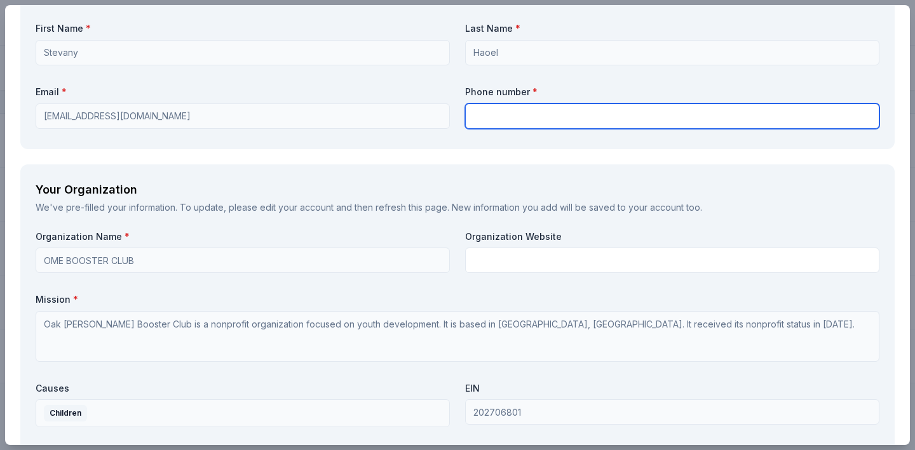
click at [498, 116] on input "text" at bounding box center [672, 116] width 414 height 25
click at [482, 112] on input "text" at bounding box center [672, 116] width 414 height 25
type input "6192599971"
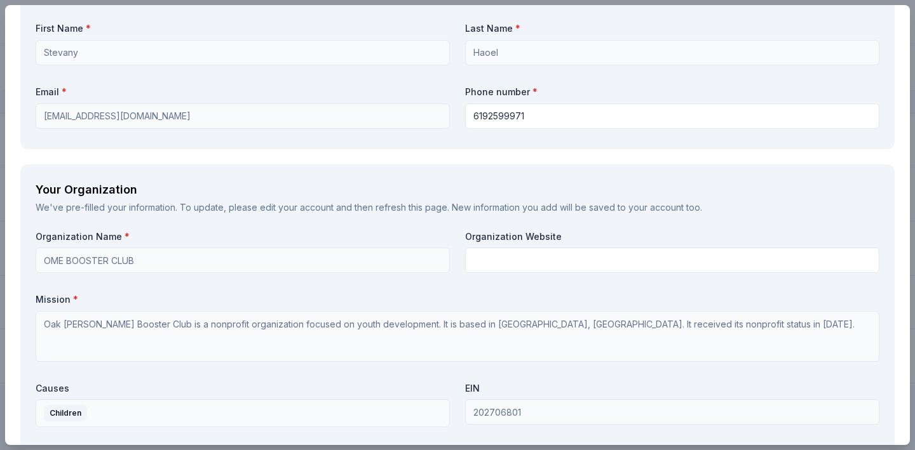
click at [357, 143] on div "Contact We've pre-filled your information. To update, please edit your account …" at bounding box center [457, 52] width 874 height 193
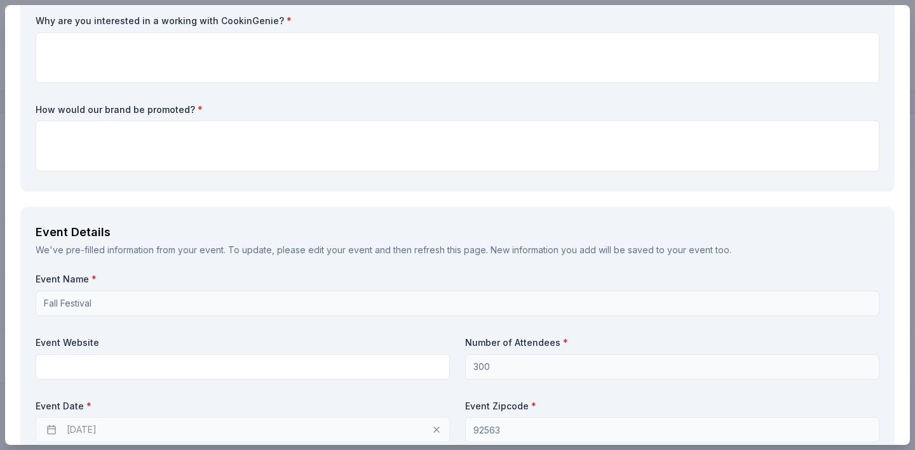
scroll to position [0, 0]
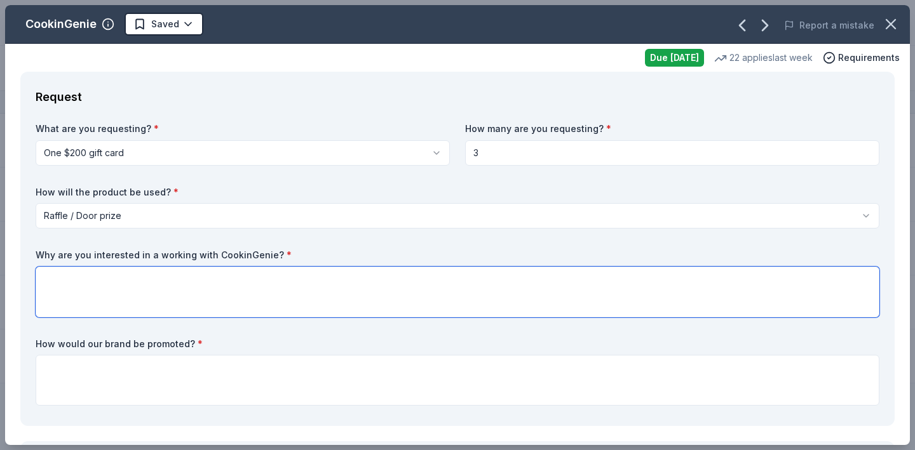
click at [176, 283] on textarea at bounding box center [458, 292] width 844 height 51
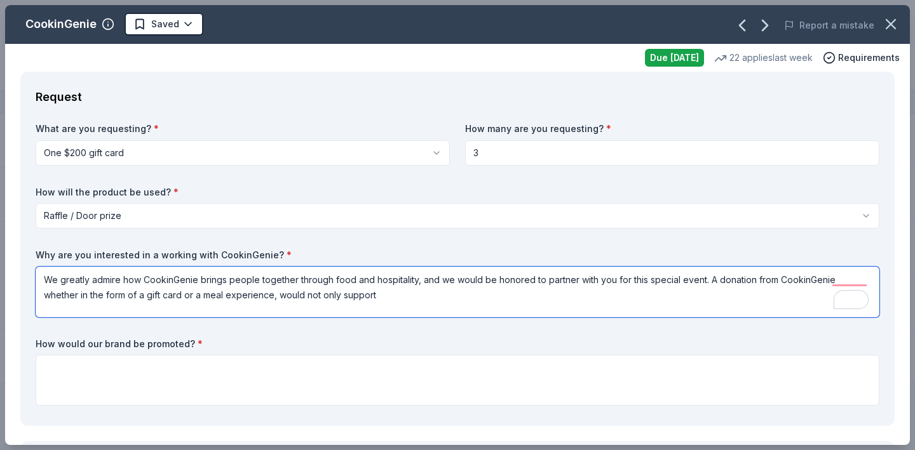
click at [341, 295] on textarea "We greatly admire how CookinGenie brings people together through food and hospi…" at bounding box center [458, 292] width 844 height 51
type textarea "We greatly admire how CookinGenie brings people together through food and hospi…"
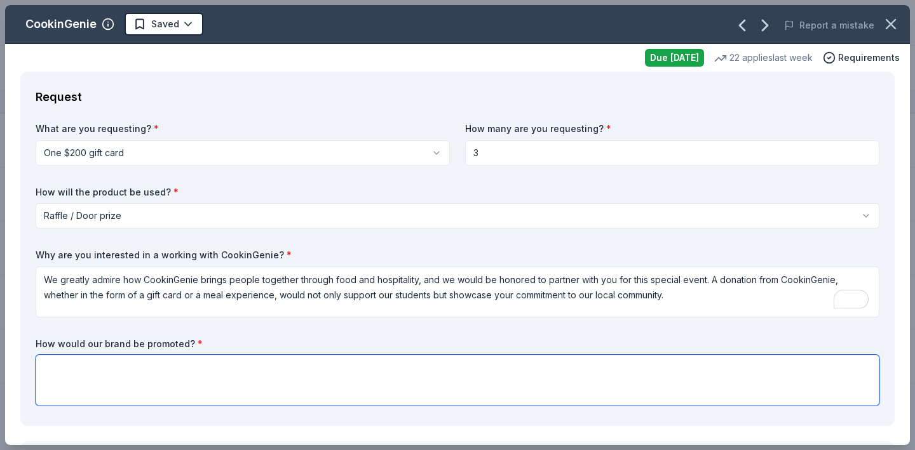
click at [176, 385] on textarea at bounding box center [458, 380] width 844 height 51
click at [462, 370] on textarea "In return, we will recognize CookinGenie in our event materials, announcements,…" at bounding box center [458, 380] width 844 height 51
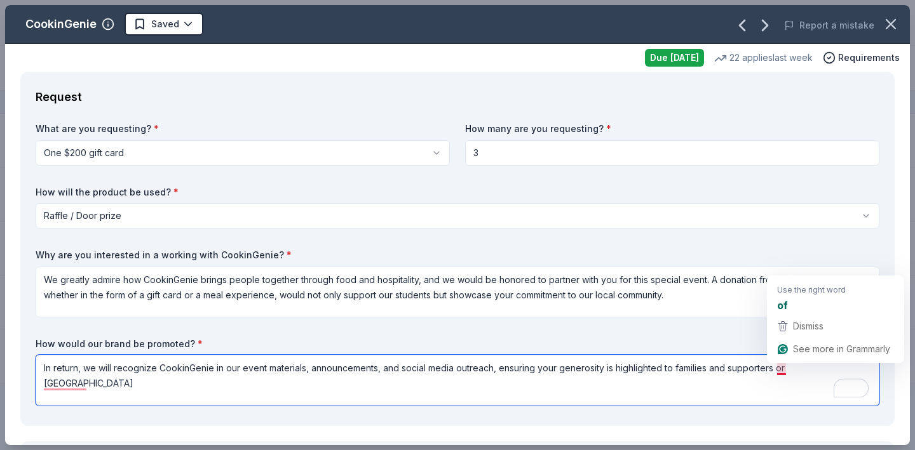
click at [787, 368] on textarea "In return, we will recognize CookinGenie in our event materials, announcements,…" at bounding box center [458, 380] width 844 height 51
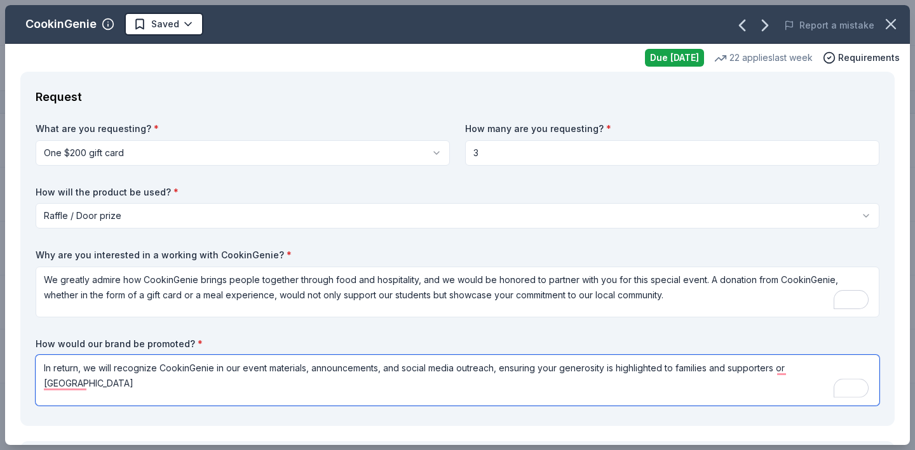
click at [782, 375] on textarea "In return, we will recognize CookinGenie in our event materials, announcements,…" at bounding box center [458, 380] width 844 height 51
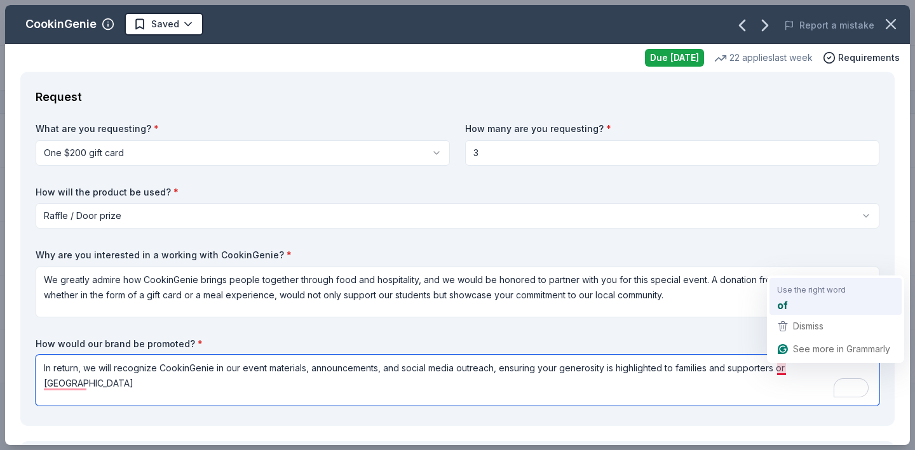
type textarea "In return, we will recognize CookinGenie in our event materials, announcements,…"
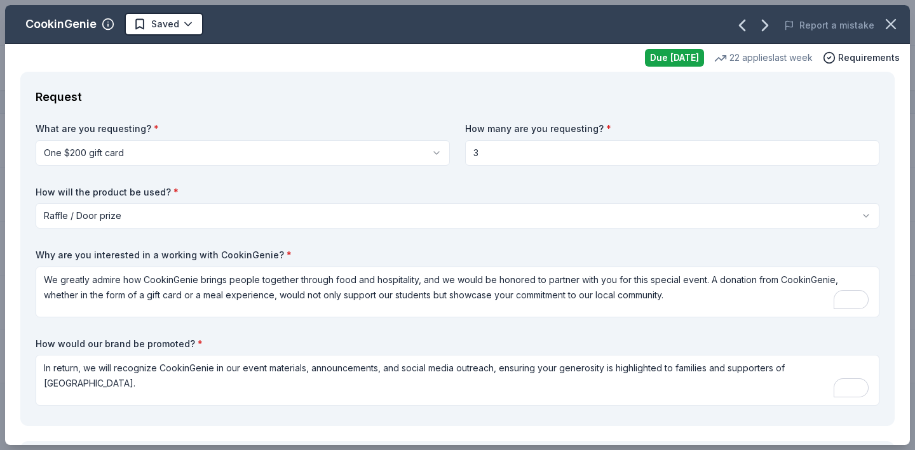
select select "raffleDoorPrize"
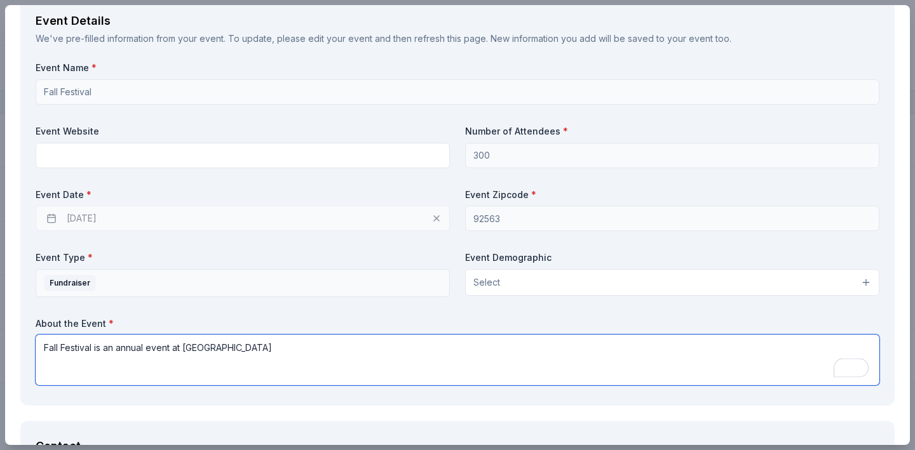
click at [335, 354] on textarea "Fall Festival is an annual event at Oak Meadow Elementary school" at bounding box center [458, 360] width 844 height 51
click at [339, 353] on textarea "Fall Festival is an annual event at Oak Meadow Elementary School." at bounding box center [458, 360] width 844 height 51
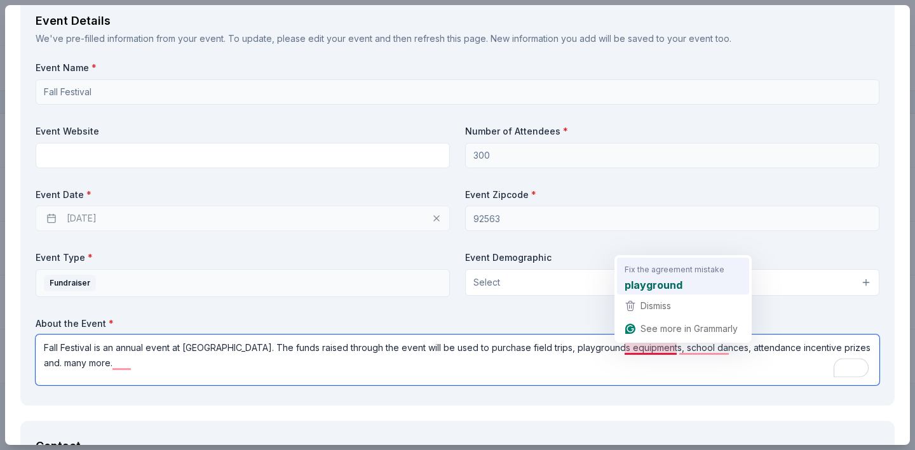
type textarea "Fall Festival is an annual event at Oak Meadow Elementary School. The funds rai…"
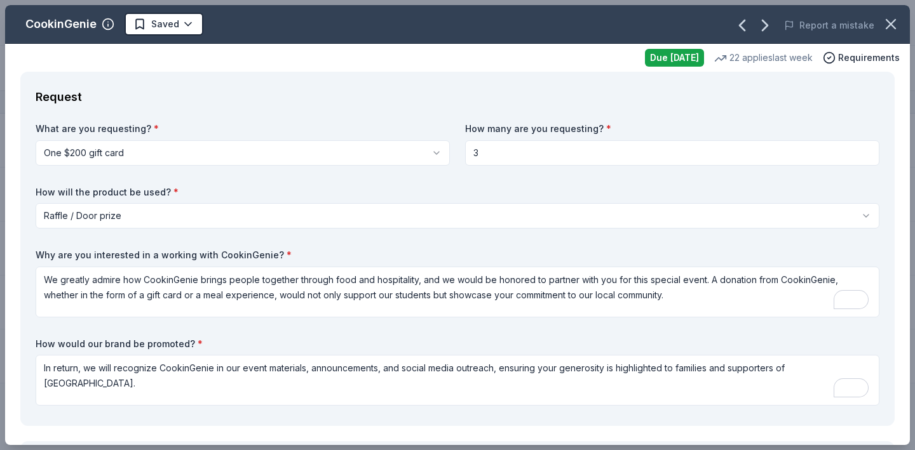
select select "raffleDoorPrize"
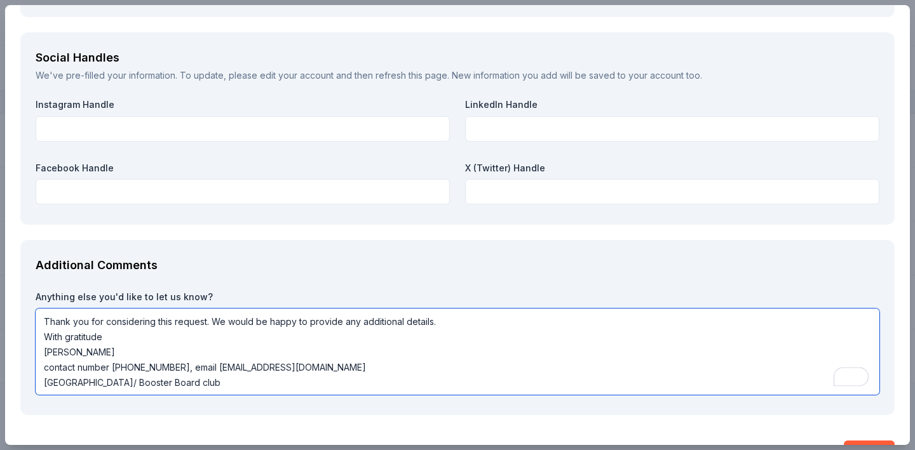
click at [278, 382] on textarea "Thank you for considering this request. We would be happy to provide any additi…" at bounding box center [458, 352] width 844 height 86
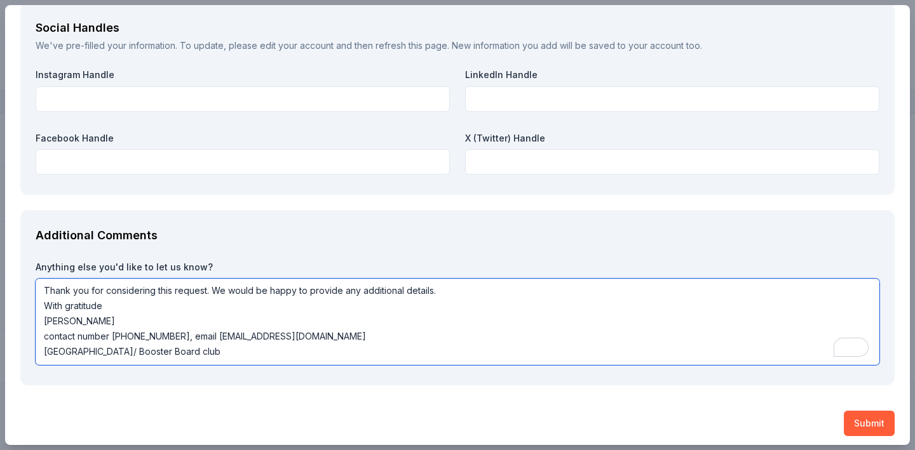
scroll to position [1471, 0]
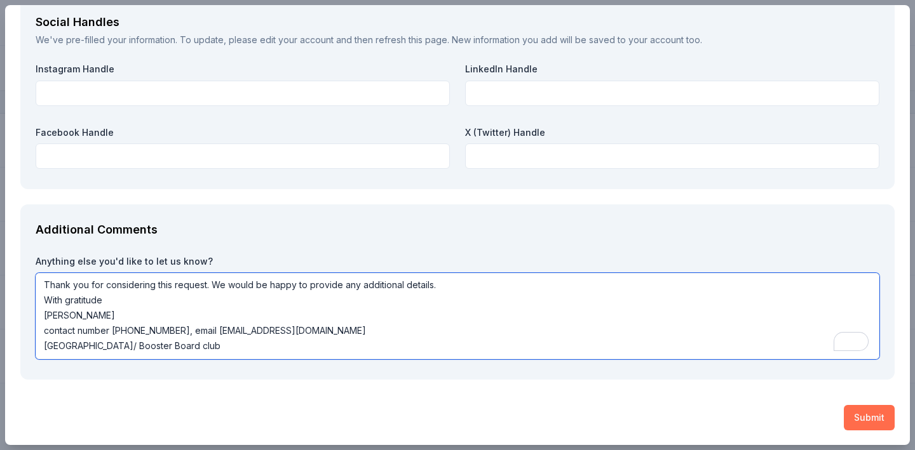
type textarea "Thank you for considering this request. We would be happy to provide any additi…"
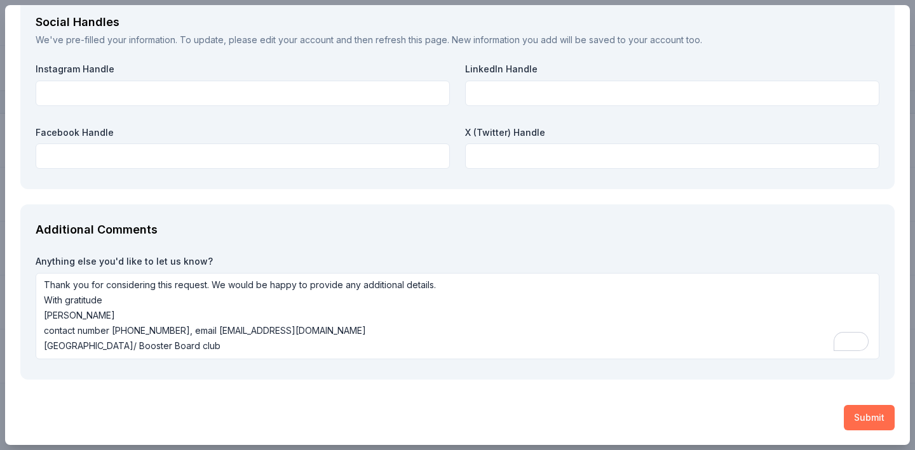
click at [863, 418] on button "Submit" at bounding box center [869, 417] width 51 height 25
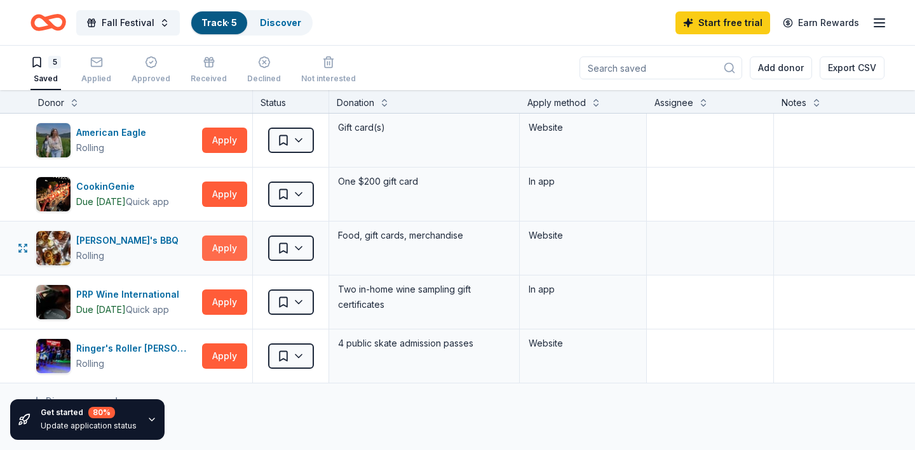
click at [225, 246] on button "Apply" at bounding box center [224, 248] width 45 height 25
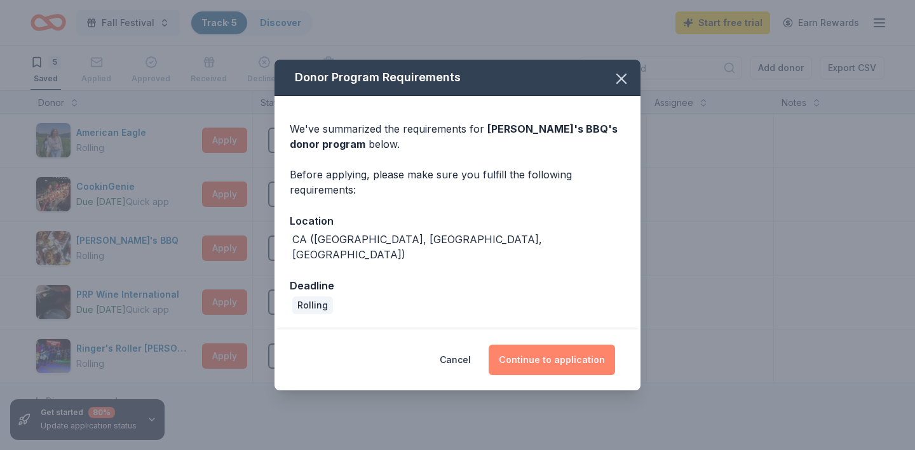
click at [561, 358] on button "Continue to application" at bounding box center [552, 360] width 126 height 30
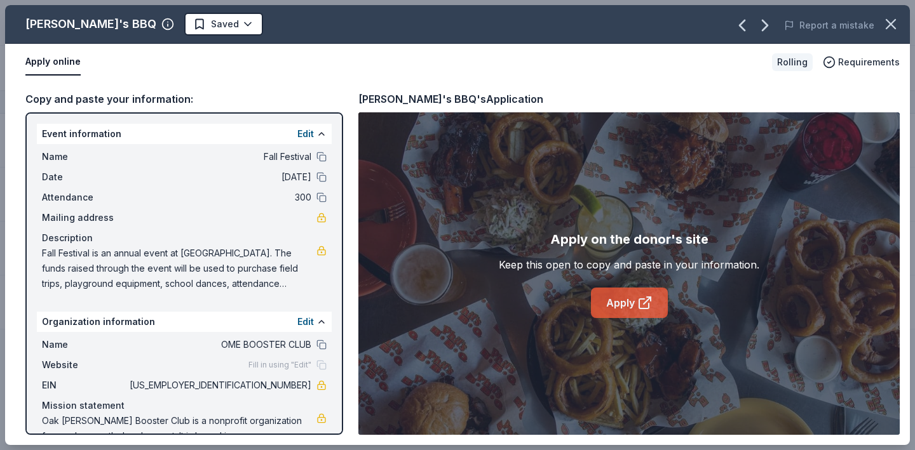
click at [621, 308] on link "Apply" at bounding box center [629, 303] width 77 height 30
click at [894, 25] on icon "button" at bounding box center [891, 24] width 18 height 18
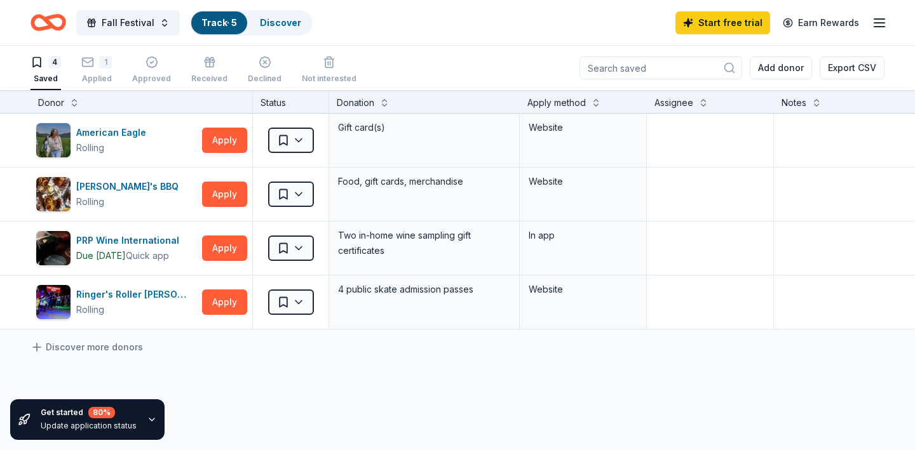
click at [149, 420] on icon "button" at bounding box center [151, 420] width 5 height 3
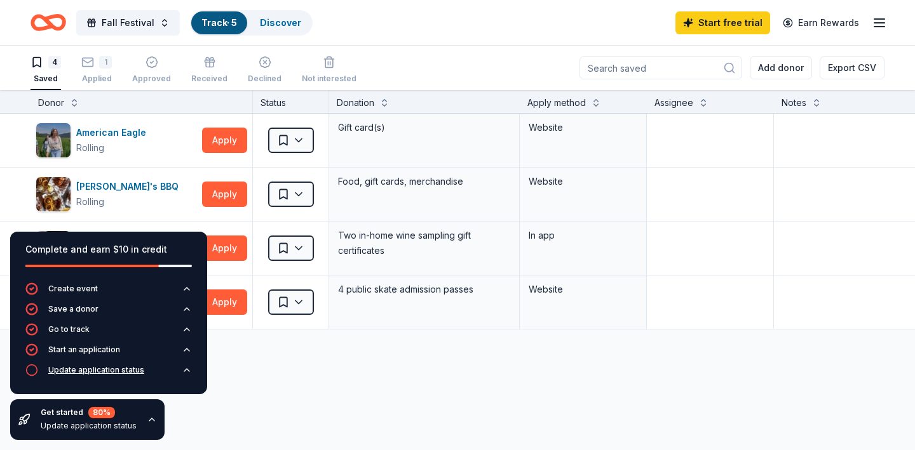
click at [133, 374] on div "Update application status" at bounding box center [96, 370] width 96 height 10
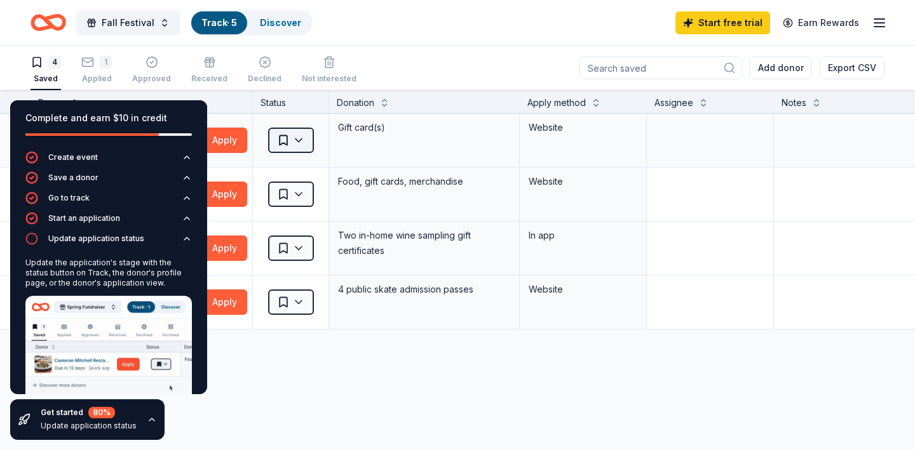
click at [301, 141] on html "Fall Festival Track · 5 Discover Start free trial Earn Rewards 4 Saved 1 Applie…" at bounding box center [457, 225] width 915 height 450
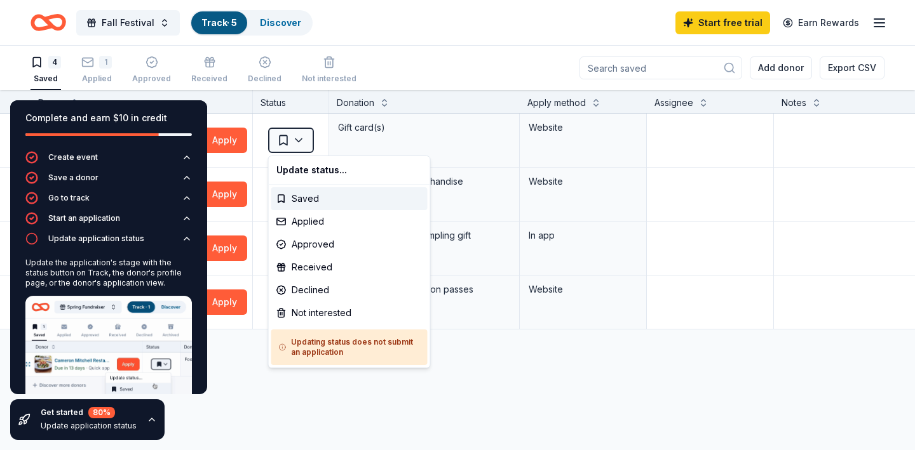
click at [250, 380] on html "Fall Festival Track · 5 Discover Start free trial Earn Rewards 4 Saved 1 Applie…" at bounding box center [457, 225] width 915 height 450
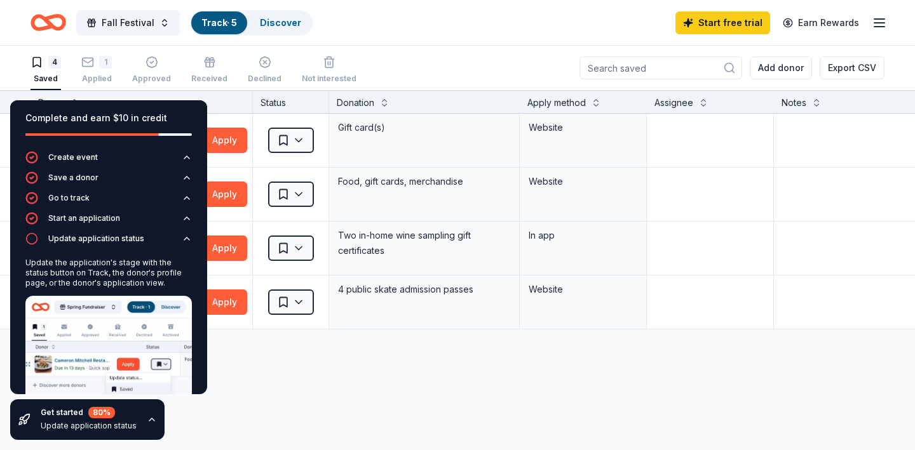
click at [149, 422] on icon "button" at bounding box center [152, 420] width 10 height 10
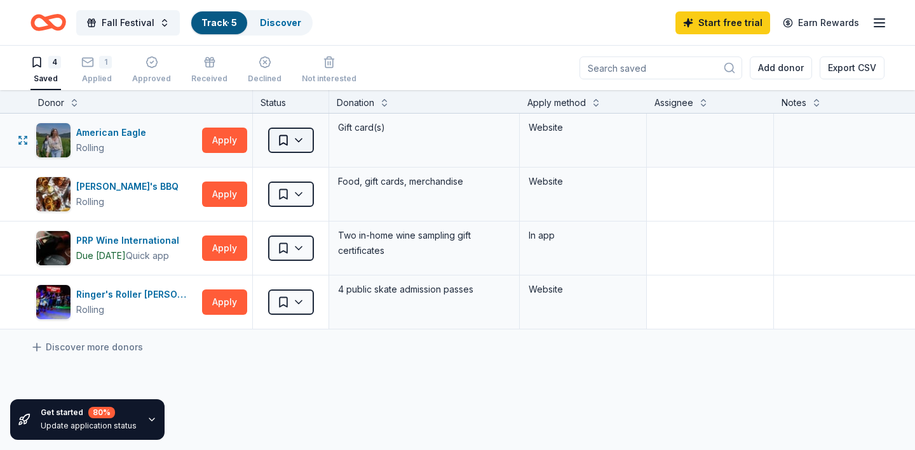
click at [299, 140] on html "Fall Festival Track · 5 Discover Start free trial Earn Rewards 4 Saved 1 Applie…" at bounding box center [457, 225] width 915 height 450
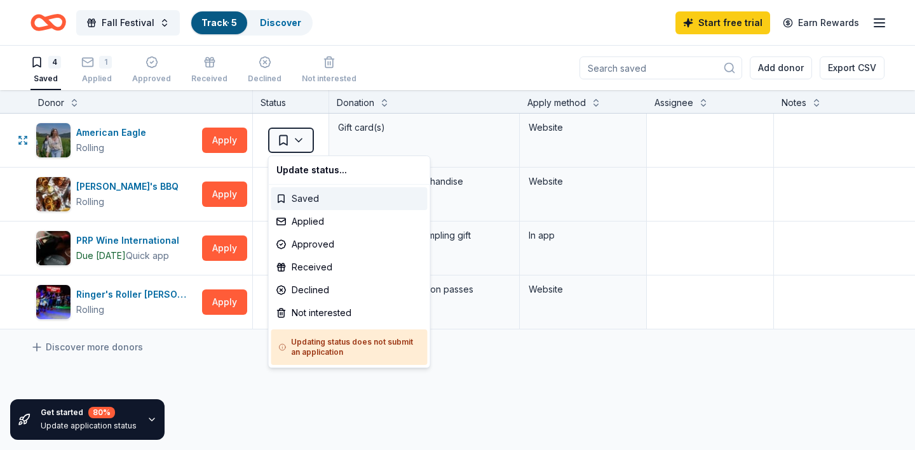
click at [297, 201] on div "Saved" at bounding box center [349, 198] width 156 height 23
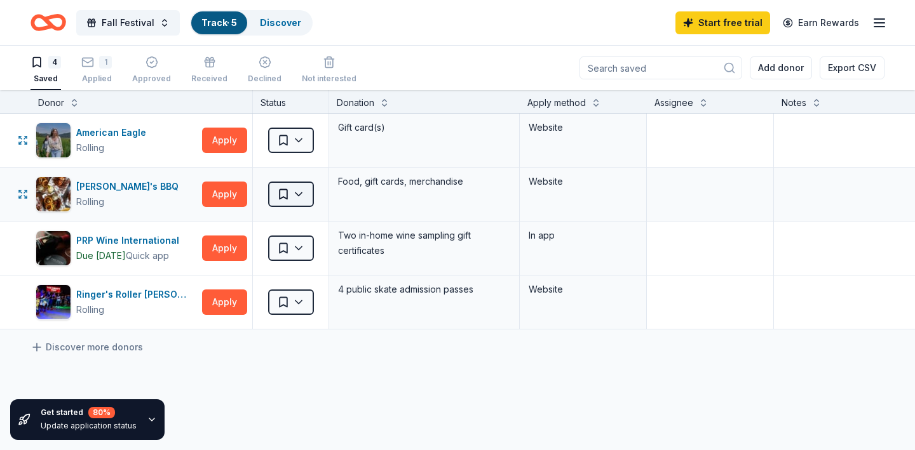
click at [301, 193] on html "Fall Festival Track · 5 Discover Start free trial Earn Rewards 4 Saved 1 Applie…" at bounding box center [457, 225] width 915 height 450
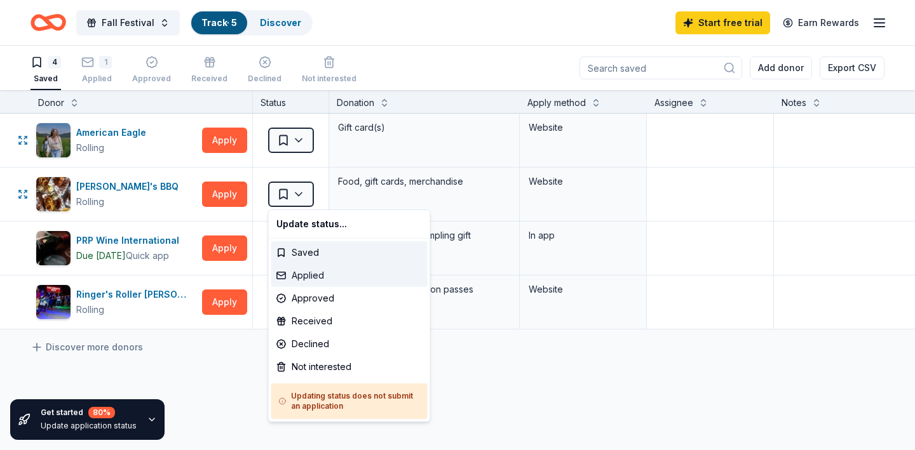
click at [301, 278] on div "Applied" at bounding box center [349, 275] width 156 height 23
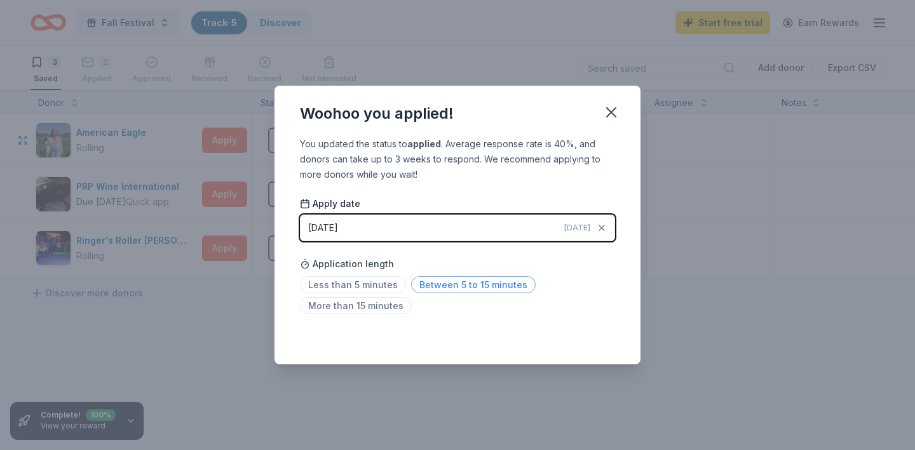
click at [433, 287] on span "Between 5 to 15 minutes" at bounding box center [473, 284] width 125 height 17
click at [613, 111] on icon "button" at bounding box center [611, 113] width 18 height 18
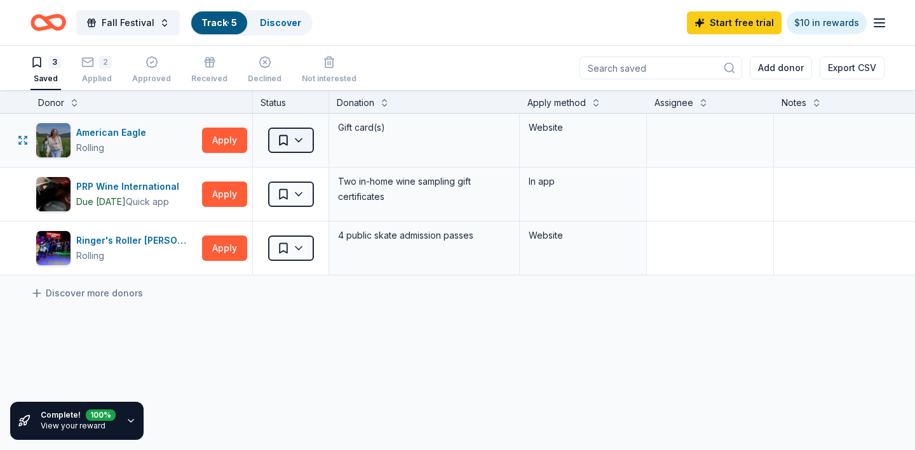
click at [300, 140] on html "Fall Festival Track · 5 Discover Start free trial $10 in rewards 3 Saved 2 Appl…" at bounding box center [457, 225] width 915 height 450
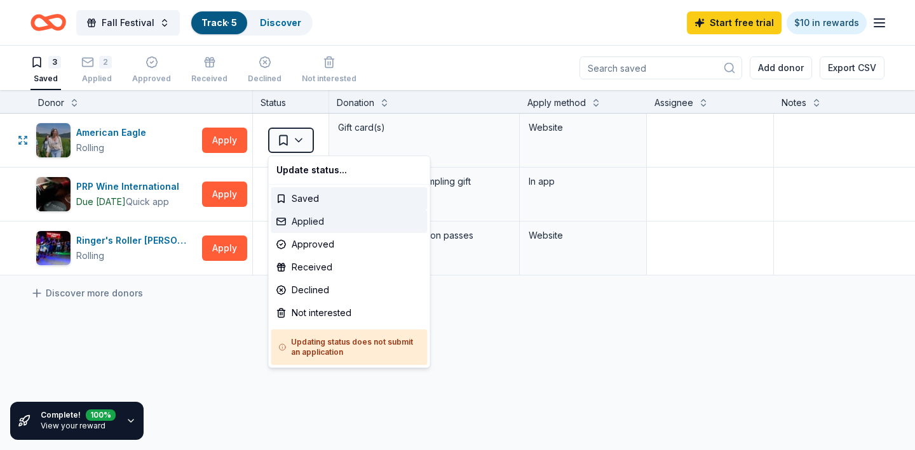
click at [299, 222] on div "Applied" at bounding box center [349, 221] width 156 height 23
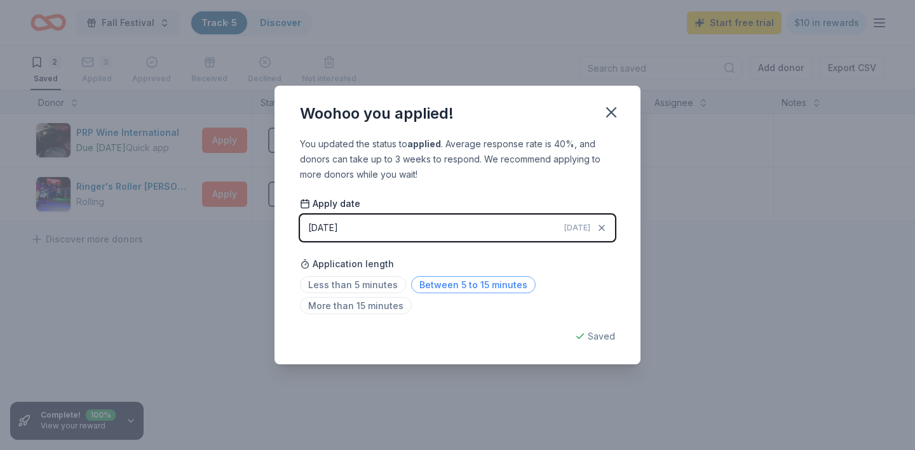
click at [435, 288] on span "Between 5 to 15 minutes" at bounding box center [473, 284] width 125 height 17
click at [612, 111] on icon "button" at bounding box center [611, 112] width 9 height 9
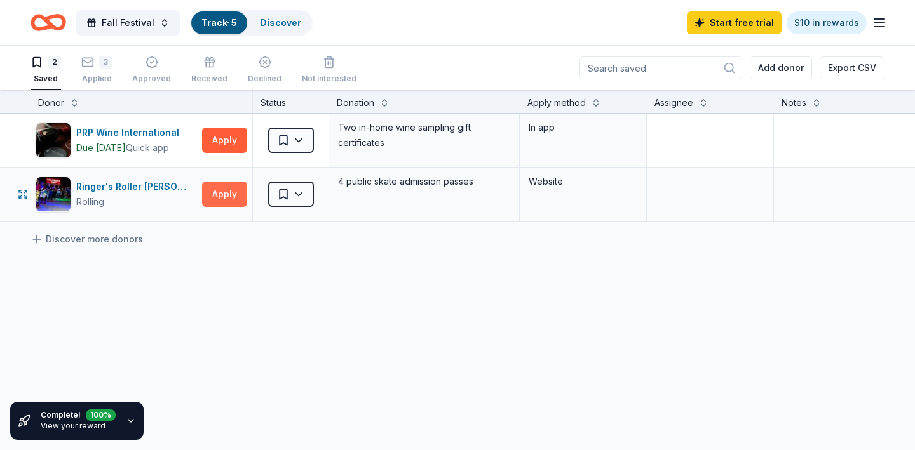
click at [218, 198] on button "Apply" at bounding box center [224, 194] width 45 height 25
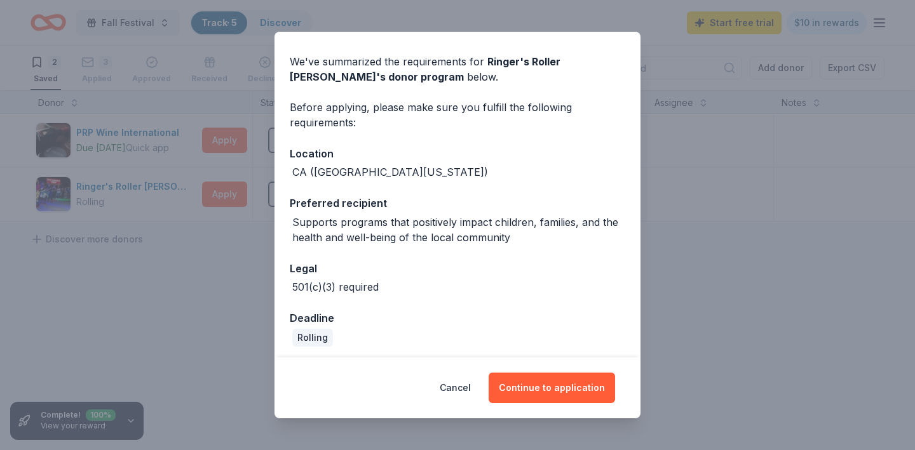
scroll to position [0, 0]
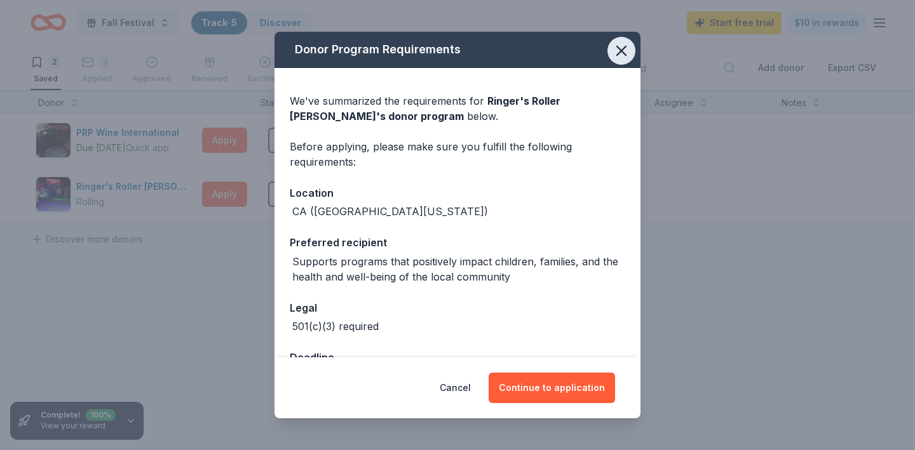
click at [622, 51] on icon "button" at bounding box center [621, 50] width 9 height 9
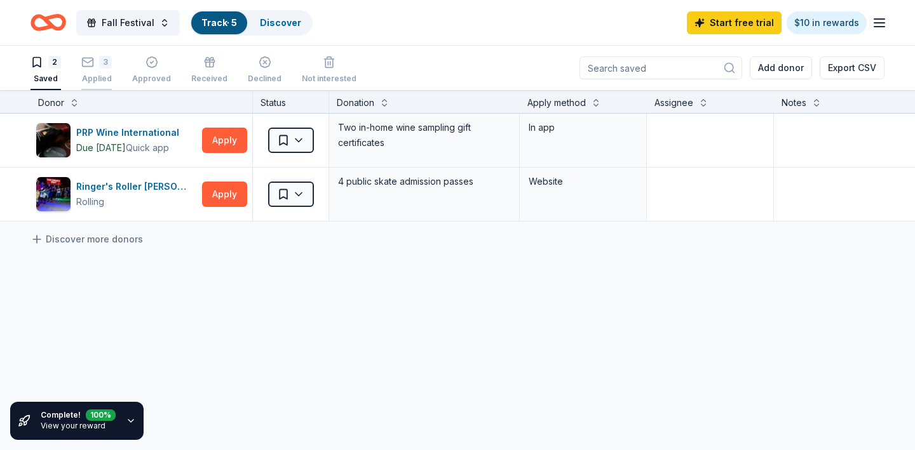
click at [88, 62] on icon "button" at bounding box center [87, 55] width 13 height 13
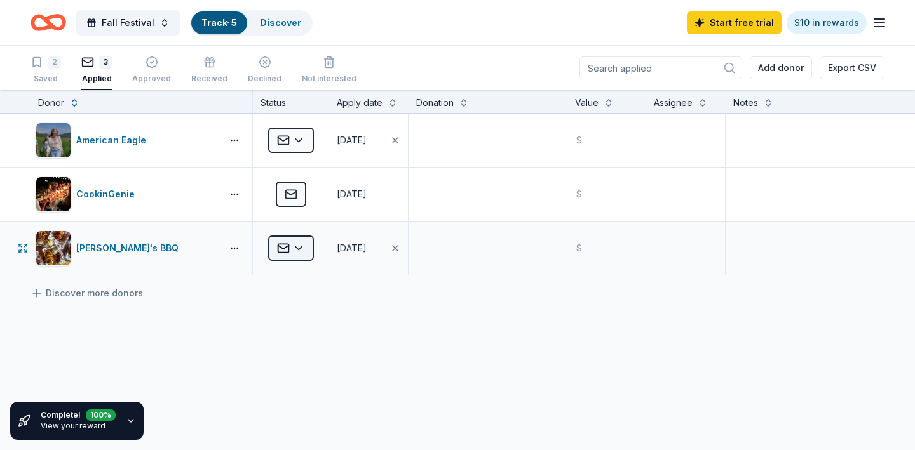
click at [298, 250] on html "Fall Festival Track · 5 Discover Start free trial $10 in rewards 2 Saved 3 Appl…" at bounding box center [457, 225] width 915 height 450
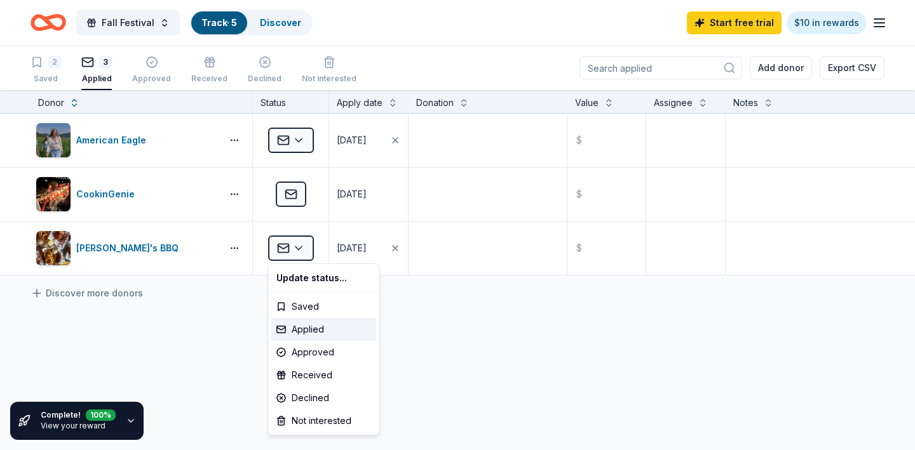
click at [44, 70] on html "Fall Festival Track · 5 Discover Start free trial $10 in rewards 2 Saved 3 Appl…" at bounding box center [457, 225] width 915 height 450
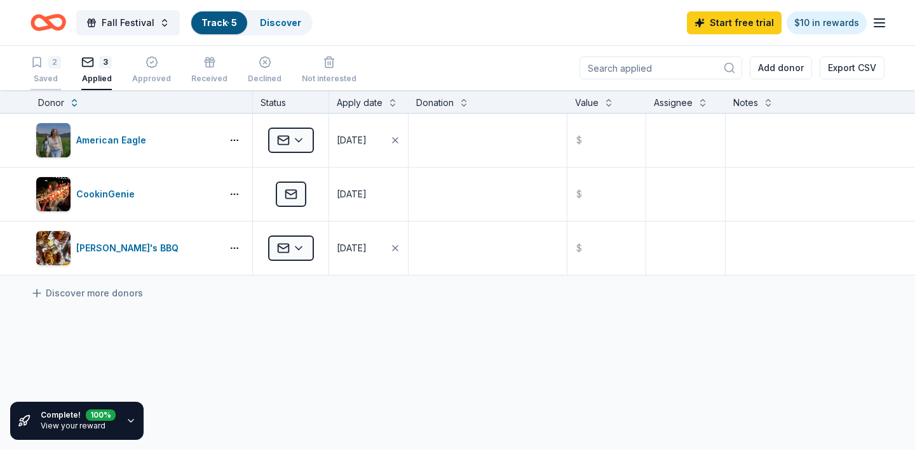
click at [51, 72] on div "2 Saved" at bounding box center [45, 70] width 30 height 28
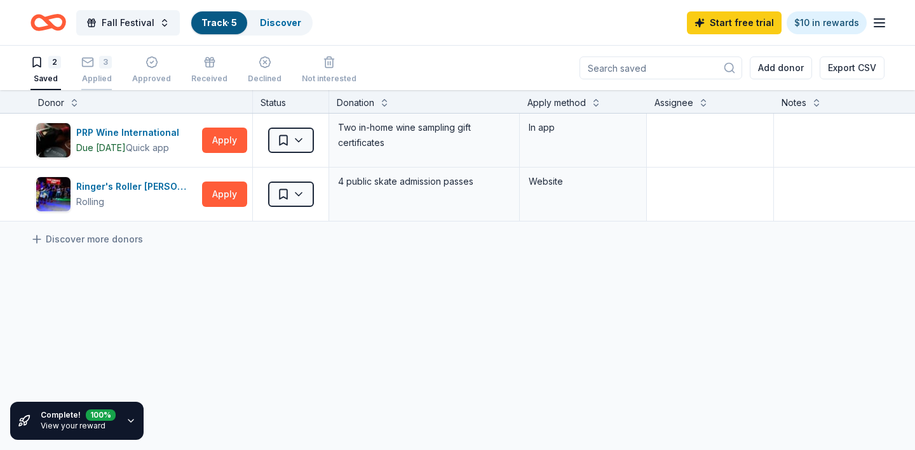
click at [98, 72] on div "3 Applied" at bounding box center [96, 67] width 30 height 28
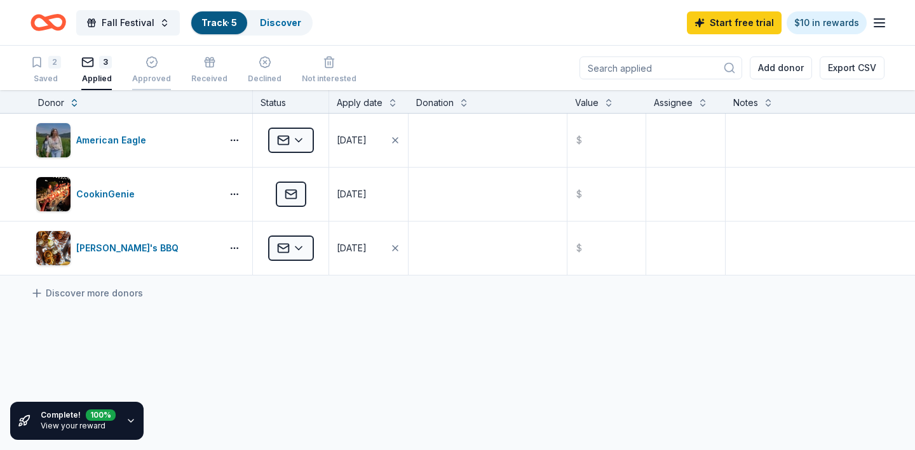
click at [151, 74] on div "Approved" at bounding box center [151, 79] width 39 height 10
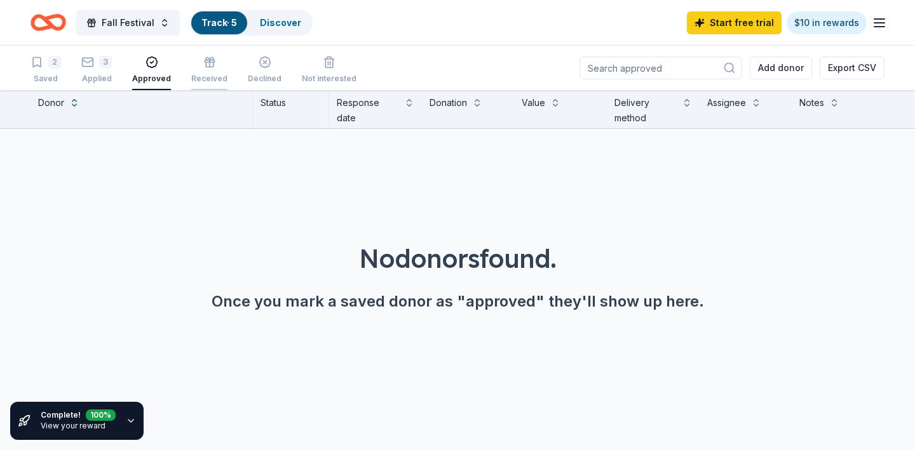
click at [204, 76] on div "Received" at bounding box center [209, 79] width 36 height 10
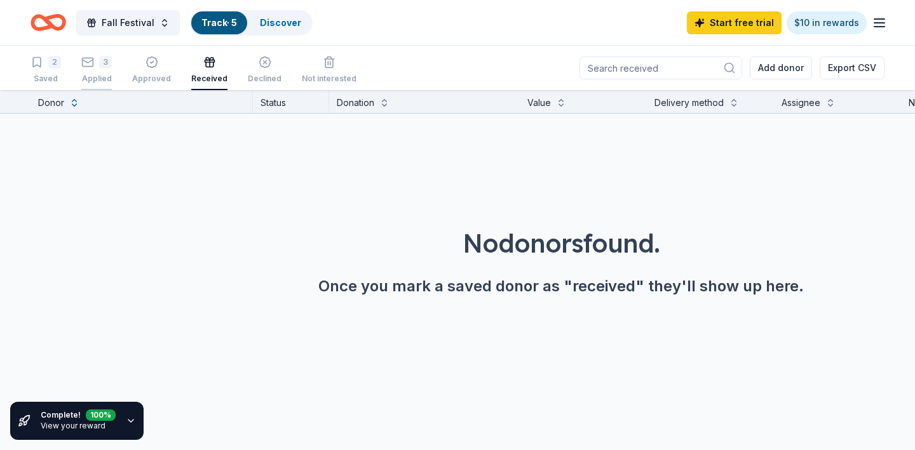
click at [91, 75] on div "Applied" at bounding box center [96, 77] width 30 height 10
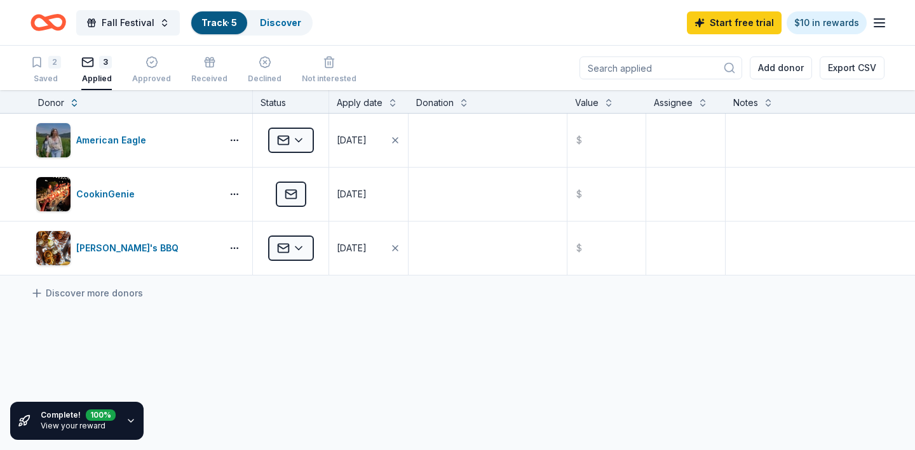
click at [129, 422] on icon "button" at bounding box center [131, 421] width 10 height 10
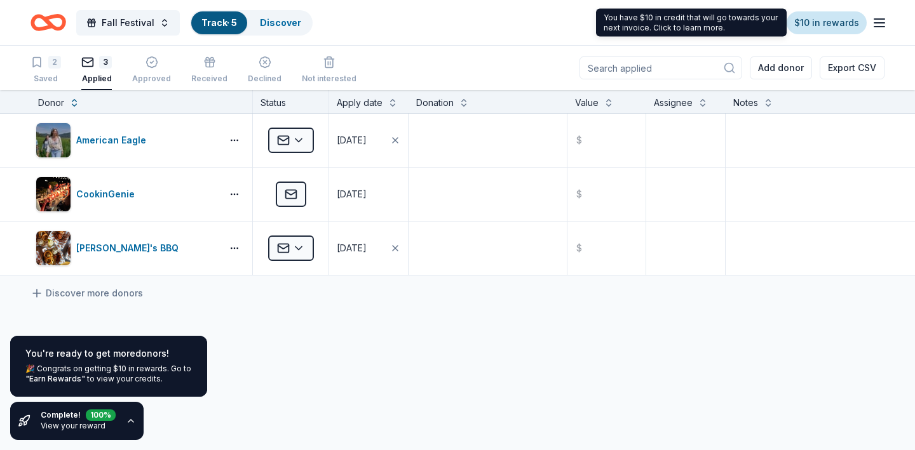
click at [831, 25] on link "$10 in rewards" at bounding box center [827, 22] width 80 height 23
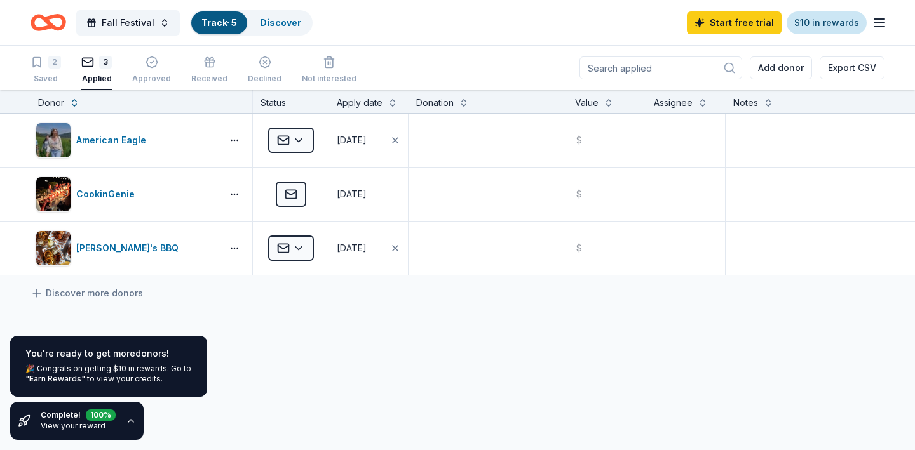
click at [831, 25] on link "$10 in rewards" at bounding box center [827, 22] width 80 height 23
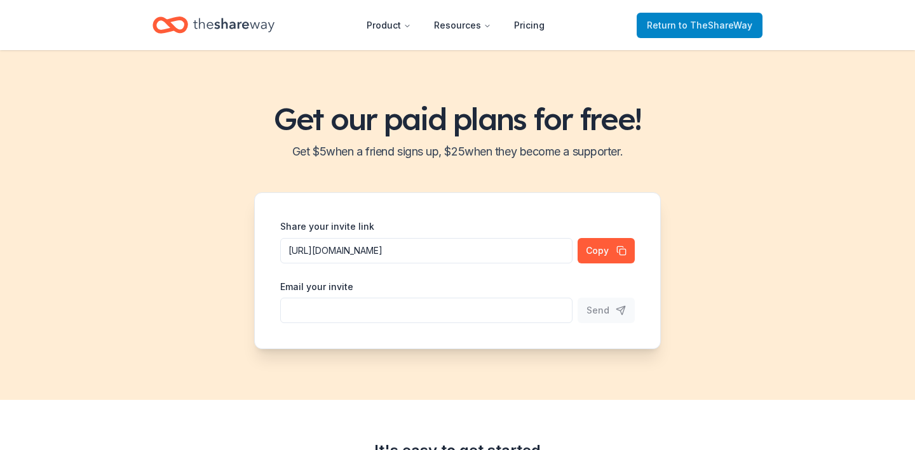
click at [688, 25] on span "to TheShareWay" at bounding box center [716, 25] width 74 height 11
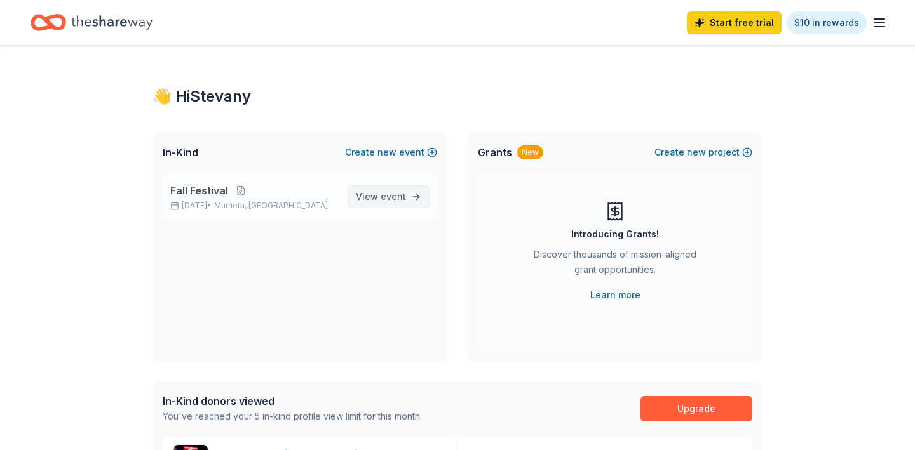
click at [382, 198] on span "event" at bounding box center [393, 196] width 25 height 11
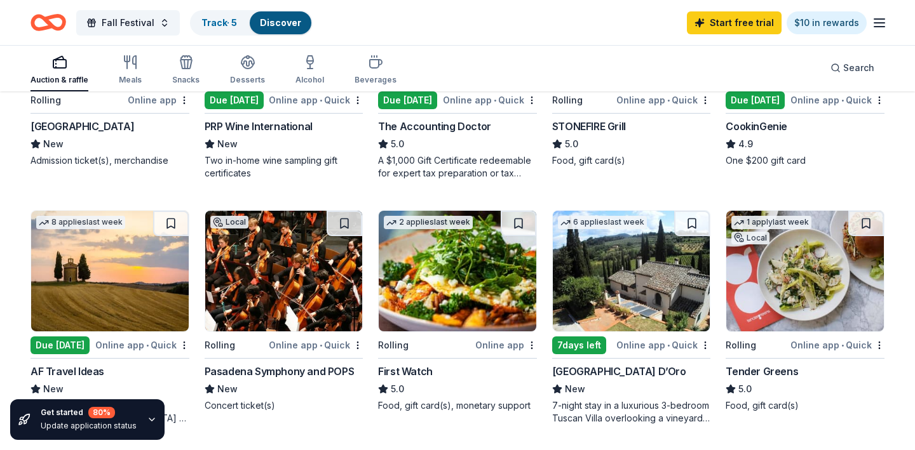
scroll to position [271, 0]
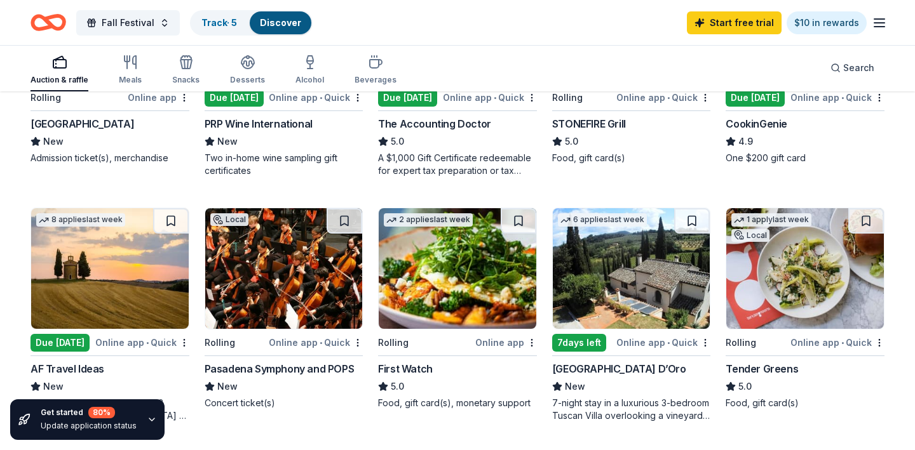
click at [149, 420] on icon "button" at bounding box center [151, 420] width 5 height 3
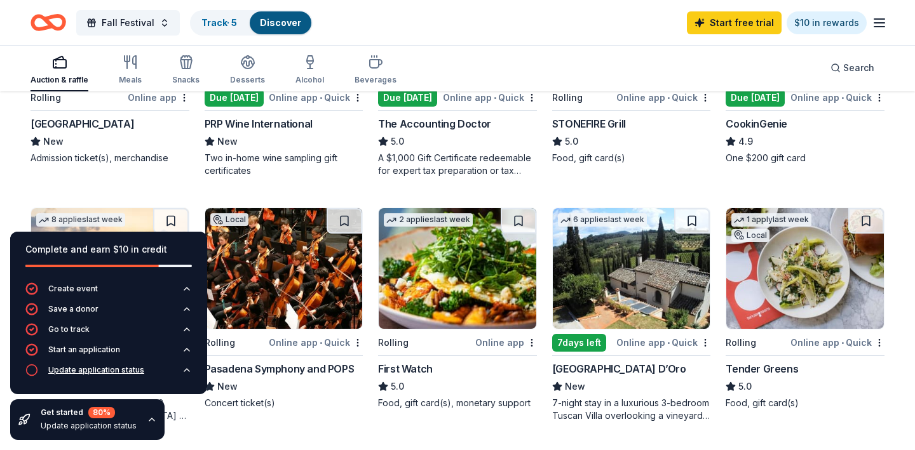
click at [126, 370] on div "Update application status" at bounding box center [96, 370] width 96 height 10
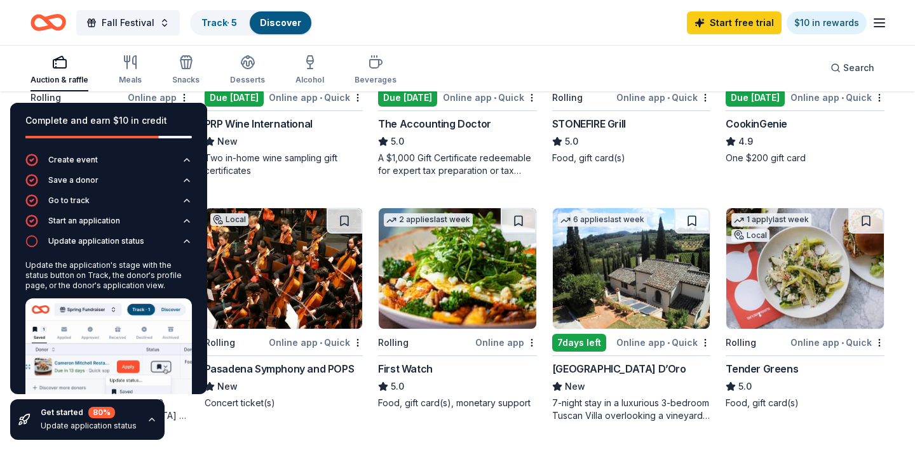
click at [149, 420] on icon "button" at bounding box center [151, 420] width 5 height 3
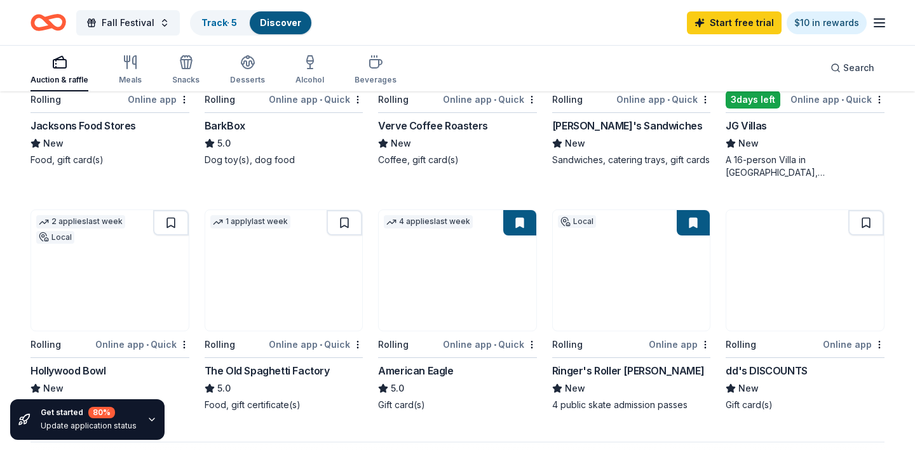
scroll to position [768, 0]
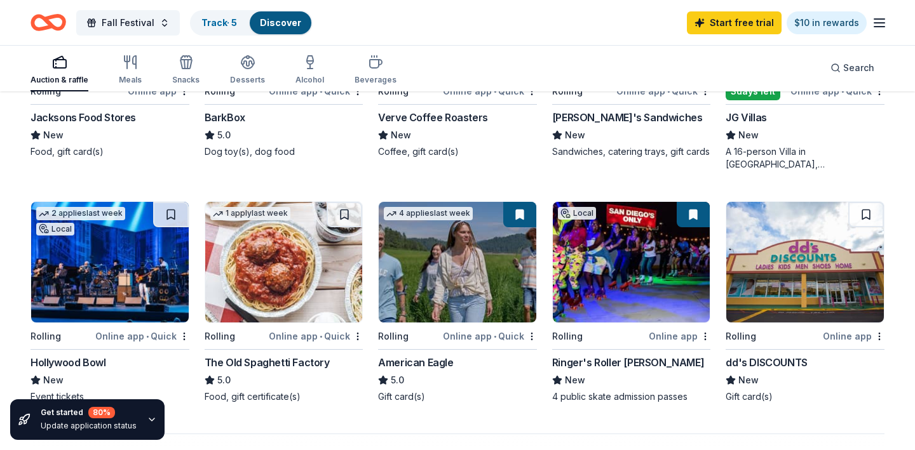
click at [820, 337] on div "Rolling" at bounding box center [773, 336] width 95 height 16
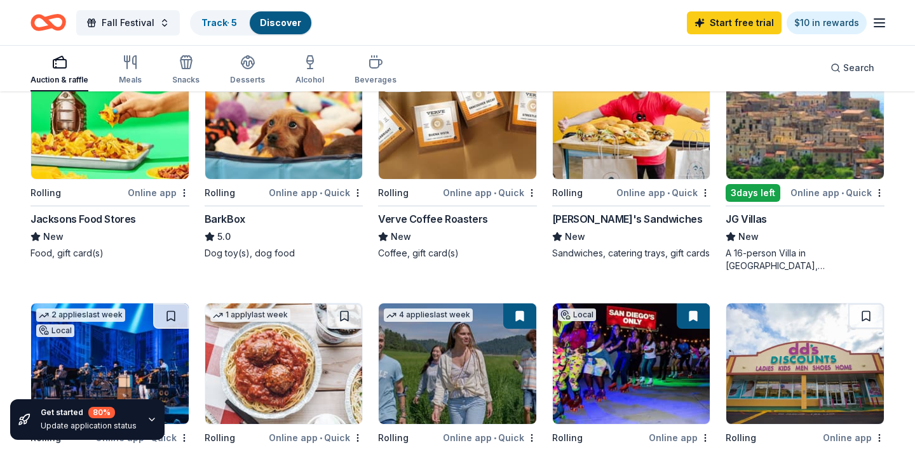
scroll to position [662, 0]
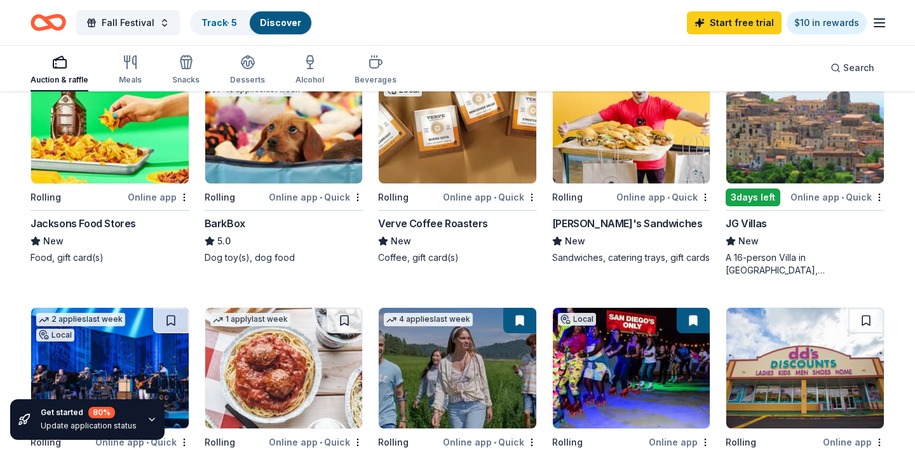
click at [99, 187] on div "1 apply last week Rolling Online app Jacksons Food Stores New Food, gift card(s)" at bounding box center [109, 163] width 159 height 202
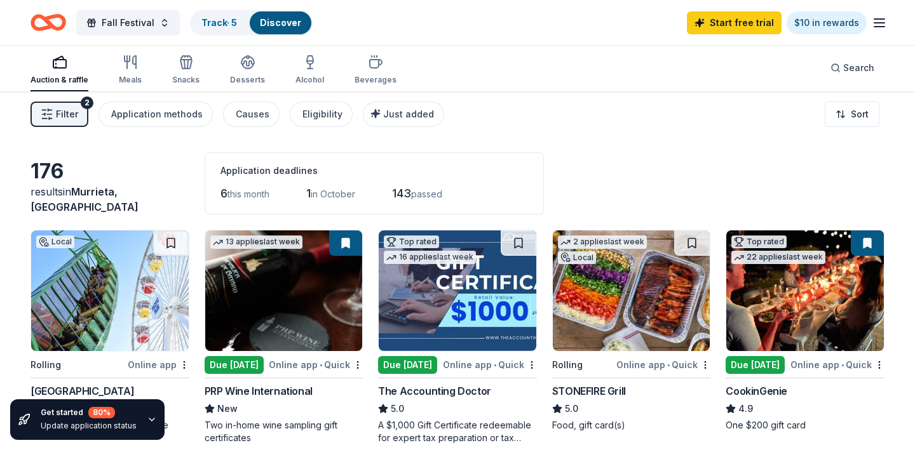
scroll to position [0, 0]
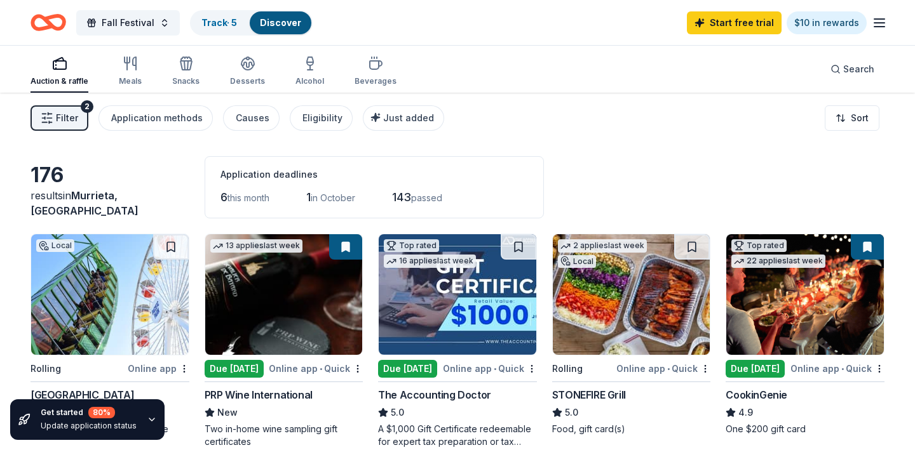
click at [69, 119] on span "Filter" at bounding box center [67, 118] width 22 height 15
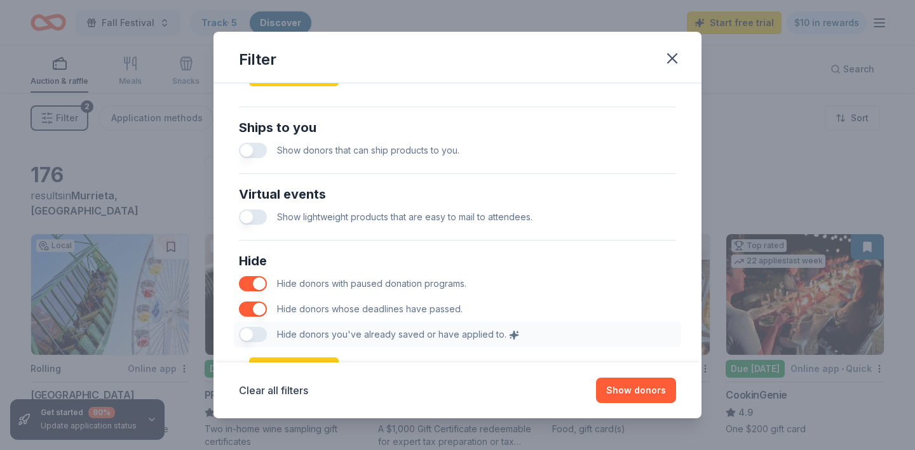
scroll to position [589, 0]
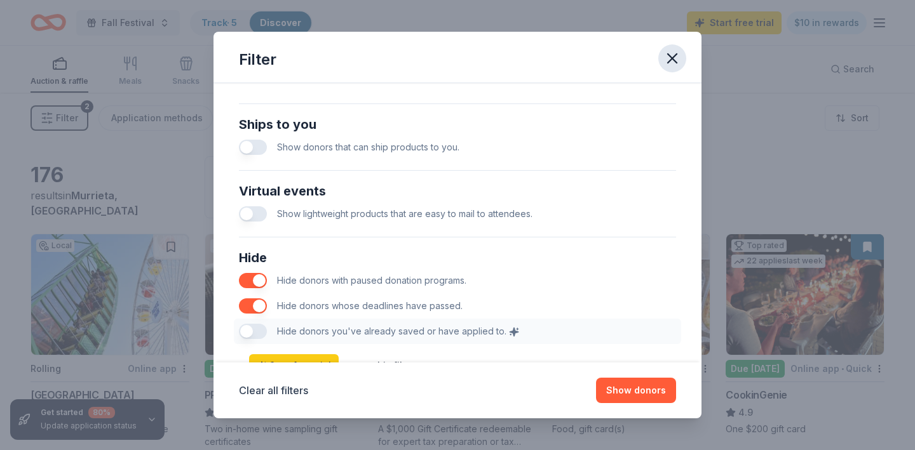
click at [673, 57] on icon "button" at bounding box center [672, 58] width 9 height 9
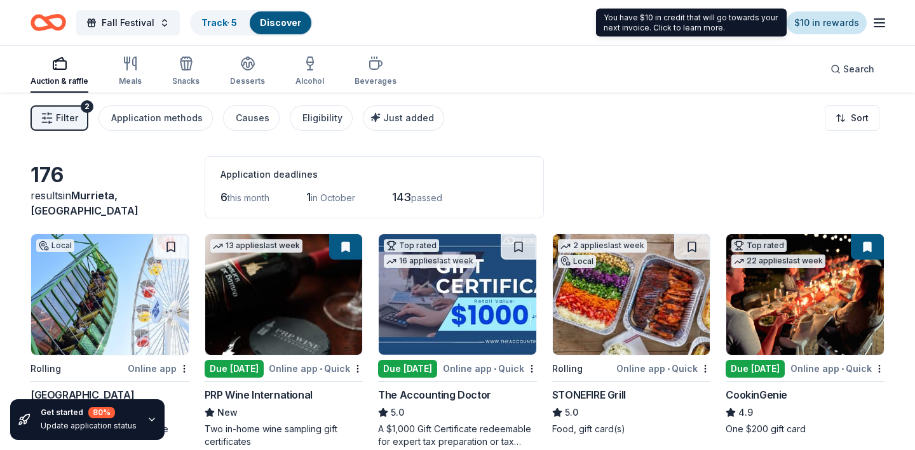
click at [834, 22] on link "$10 in rewards" at bounding box center [827, 22] width 80 height 23
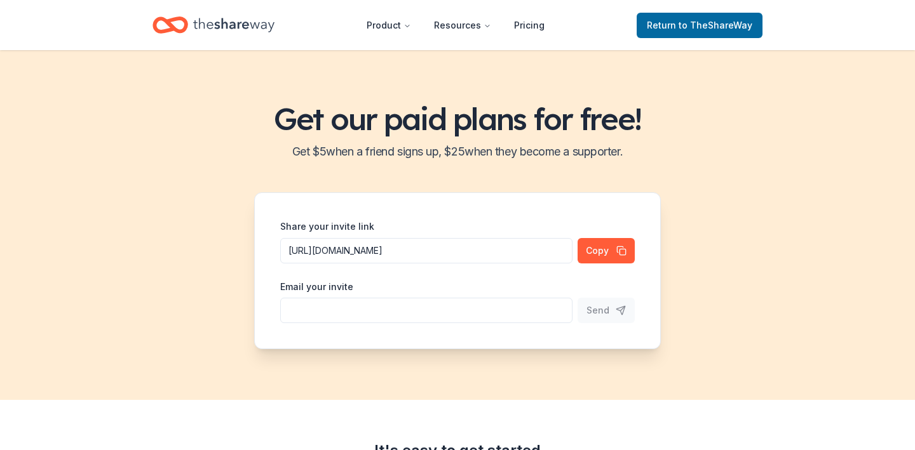
click at [407, 316] on input "Share your invite link" at bounding box center [426, 310] width 292 height 25
type input "emmanoeelhaoel@yahoo.com"
click at [604, 314] on span "Send" at bounding box center [597, 310] width 23 height 15
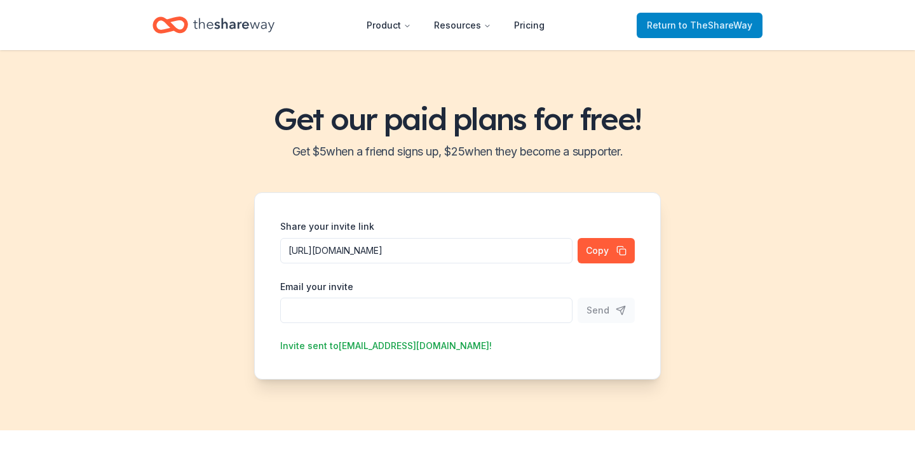
click at [691, 27] on span "to TheShareWay" at bounding box center [716, 25] width 74 height 11
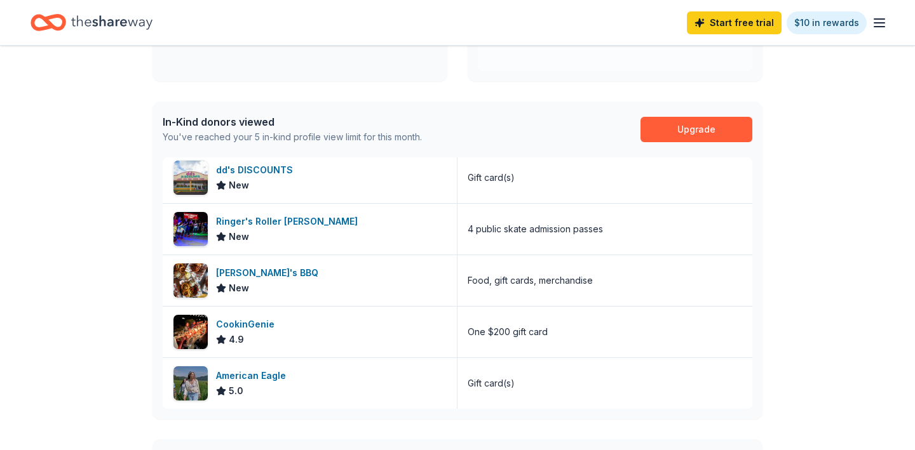
scroll to position [274, 0]
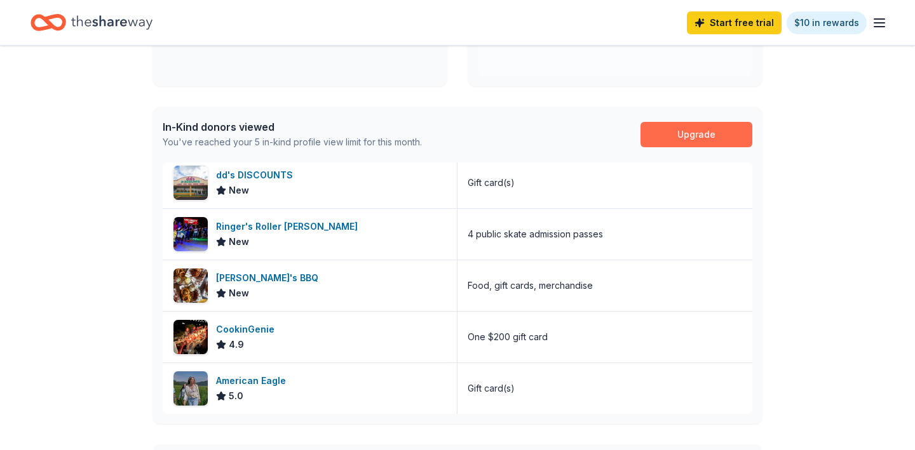
click at [690, 139] on link "Upgrade" at bounding box center [696, 134] width 112 height 25
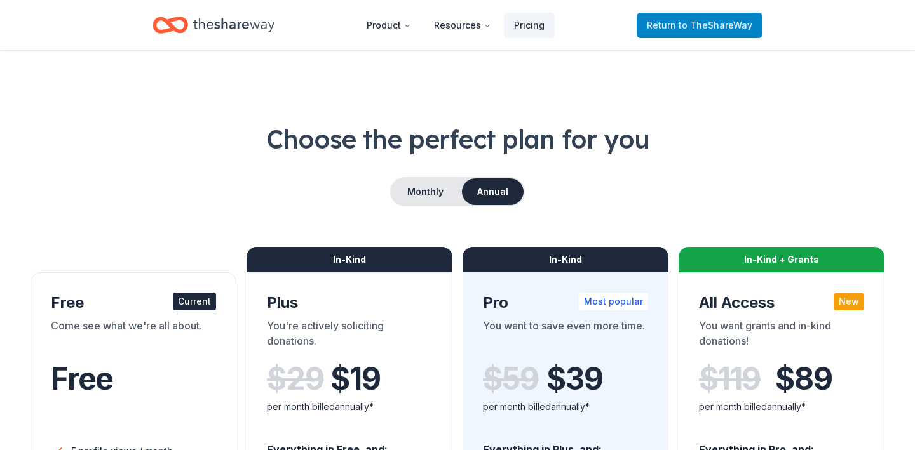
click at [693, 20] on span "to TheShareWay" at bounding box center [716, 25] width 74 height 11
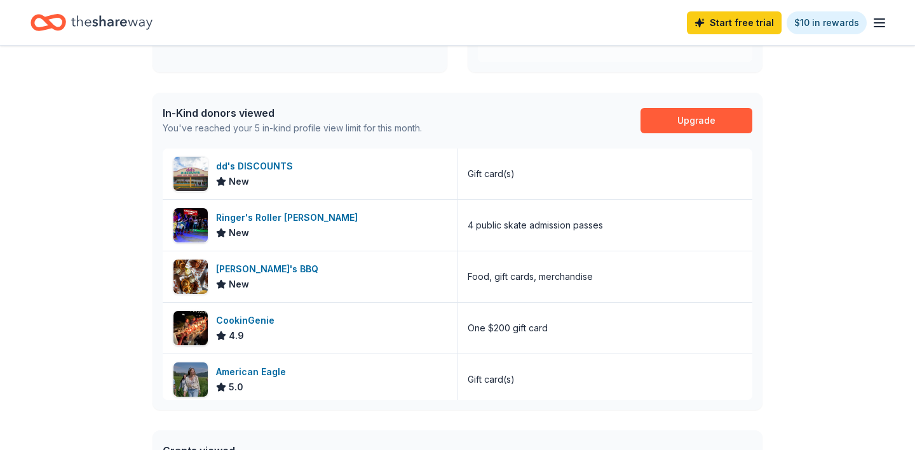
scroll to position [287, 0]
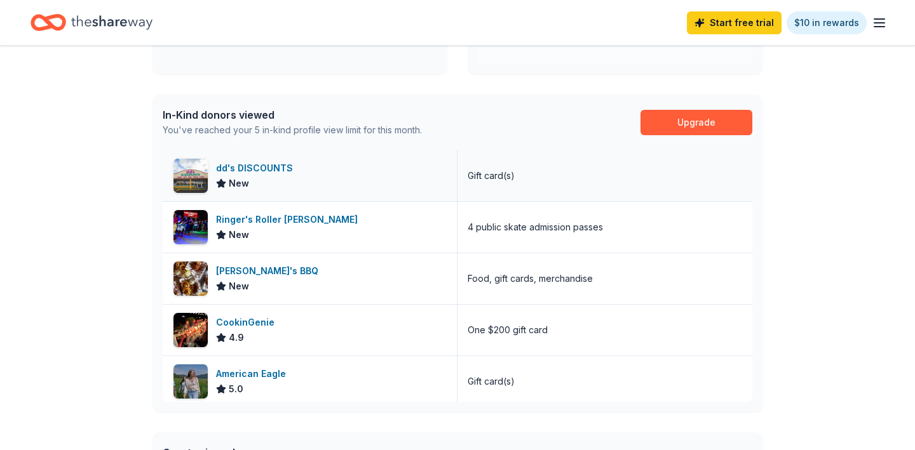
click at [271, 171] on div "dd's DISCOUNTS" at bounding box center [257, 168] width 82 height 15
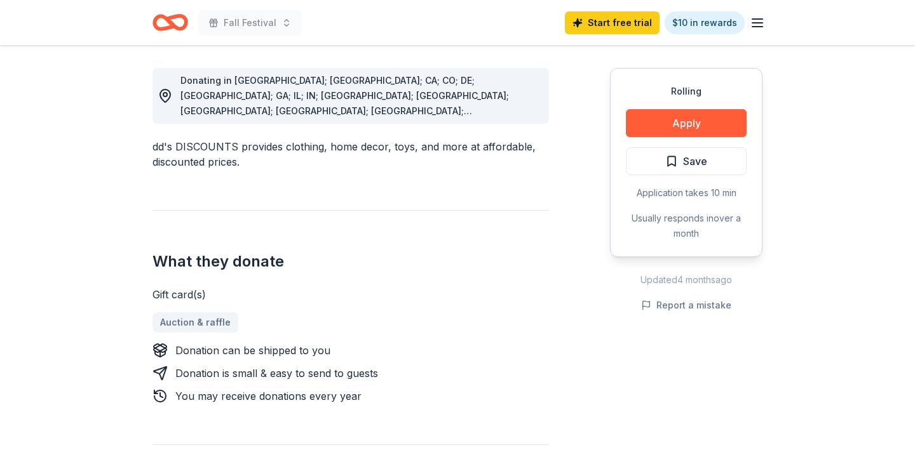
scroll to position [349, 0]
click at [682, 123] on button "Apply" at bounding box center [686, 123] width 121 height 28
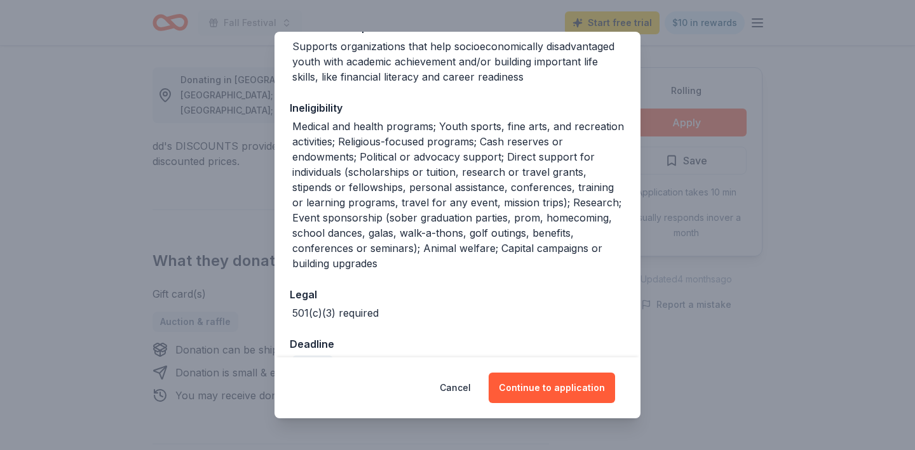
scroll to position [329, 0]
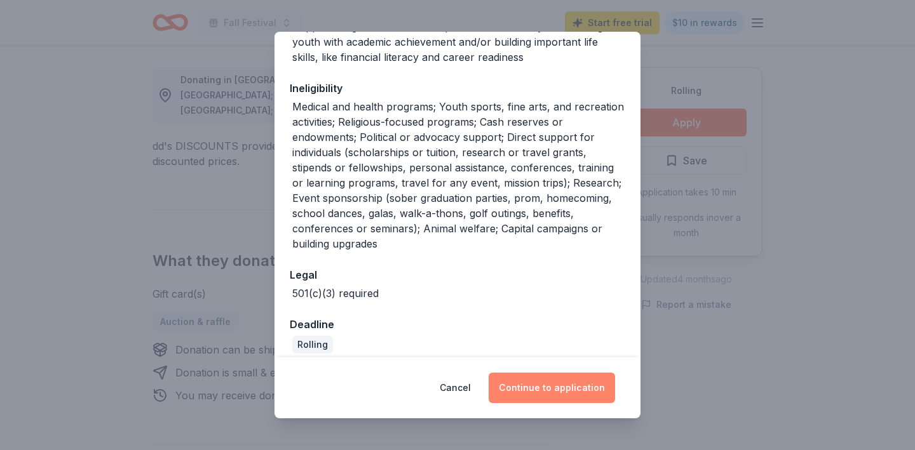
click at [529, 383] on button "Continue to application" at bounding box center [552, 388] width 126 height 30
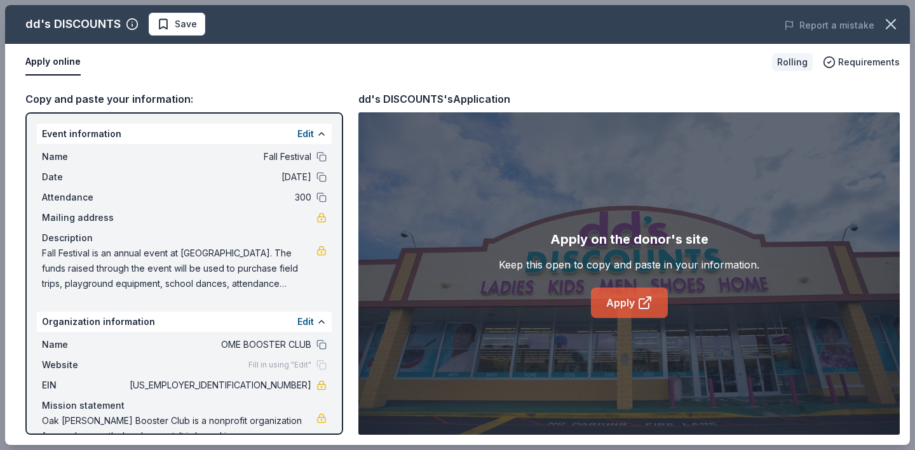
click at [626, 295] on link "Apply" at bounding box center [629, 303] width 77 height 30
click at [892, 27] on icon "button" at bounding box center [891, 24] width 18 height 18
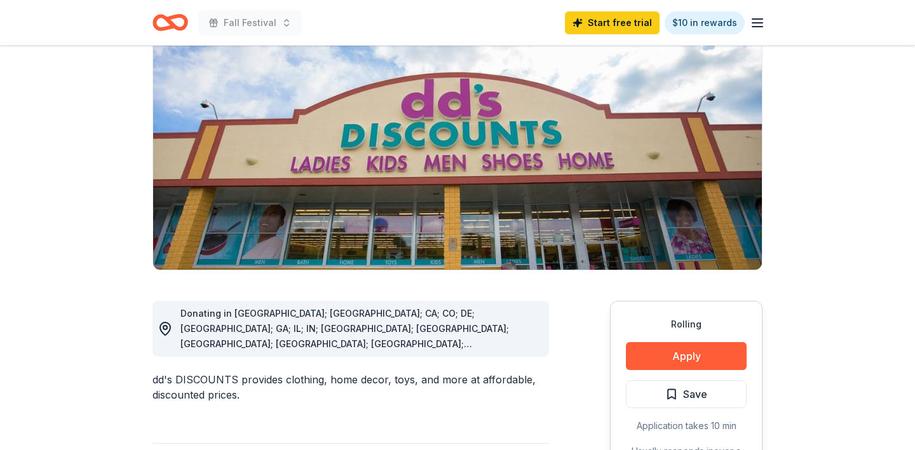
scroll to position [0, 0]
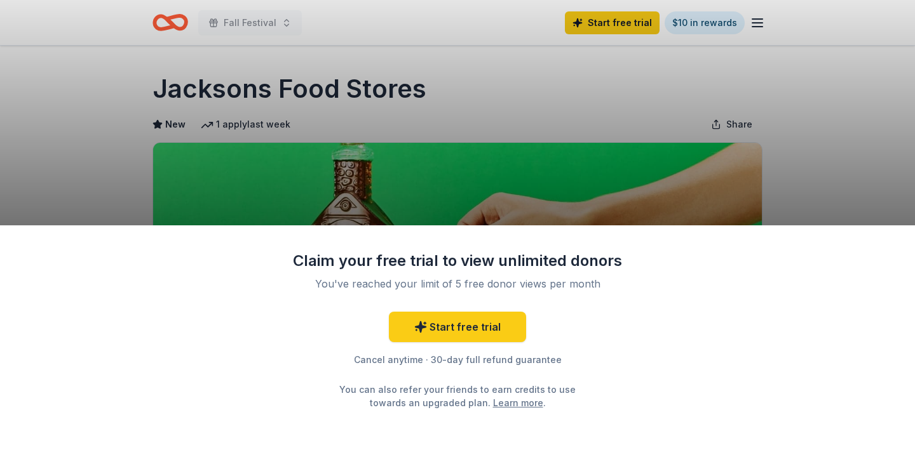
click at [514, 91] on div "Claim your free trial to view unlimited donors You've reached your limit of 5 f…" at bounding box center [457, 225] width 915 height 450
click at [470, 332] on link "Start free trial" at bounding box center [457, 327] width 137 height 30
click at [454, 330] on link "Start free trial" at bounding box center [457, 327] width 137 height 30
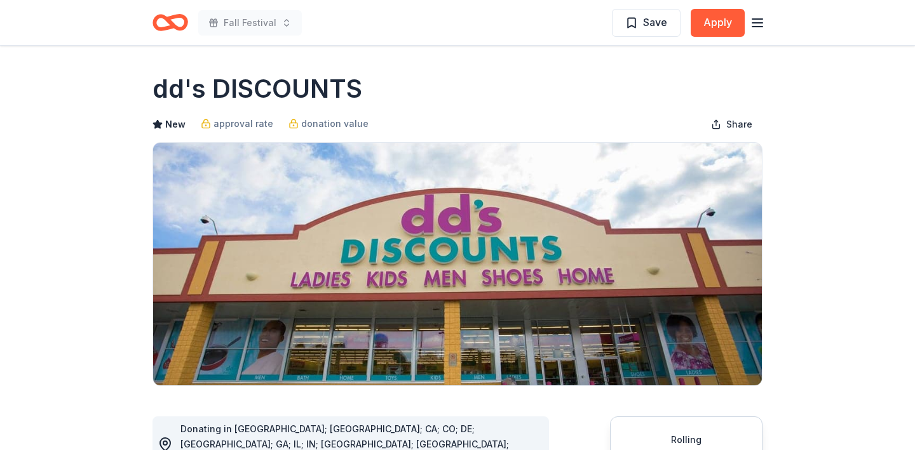
click at [170, 29] on icon "Home" at bounding box center [170, 23] width 36 height 30
